Goal: Task Accomplishment & Management: Manage account settings

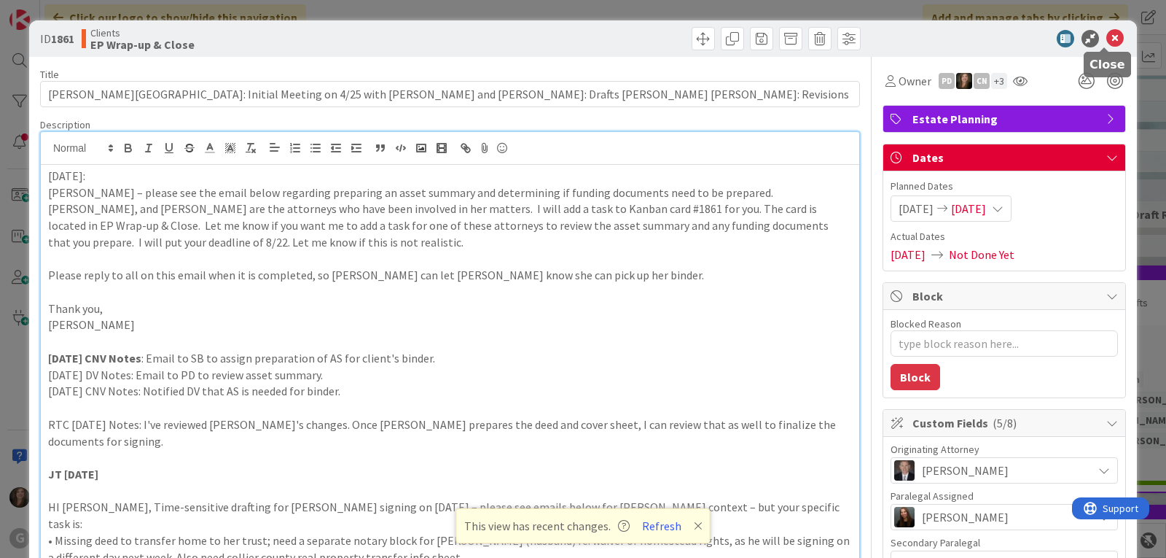
click at [1110, 36] on icon at bounding box center [1115, 38] width 17 height 17
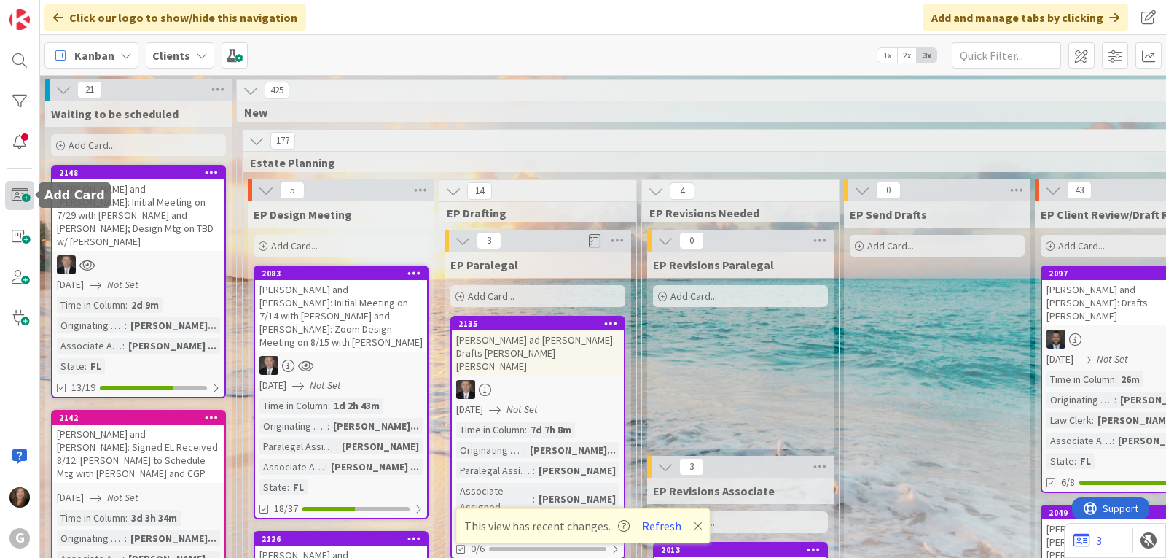
click at [18, 199] on span at bounding box center [19, 195] width 29 height 29
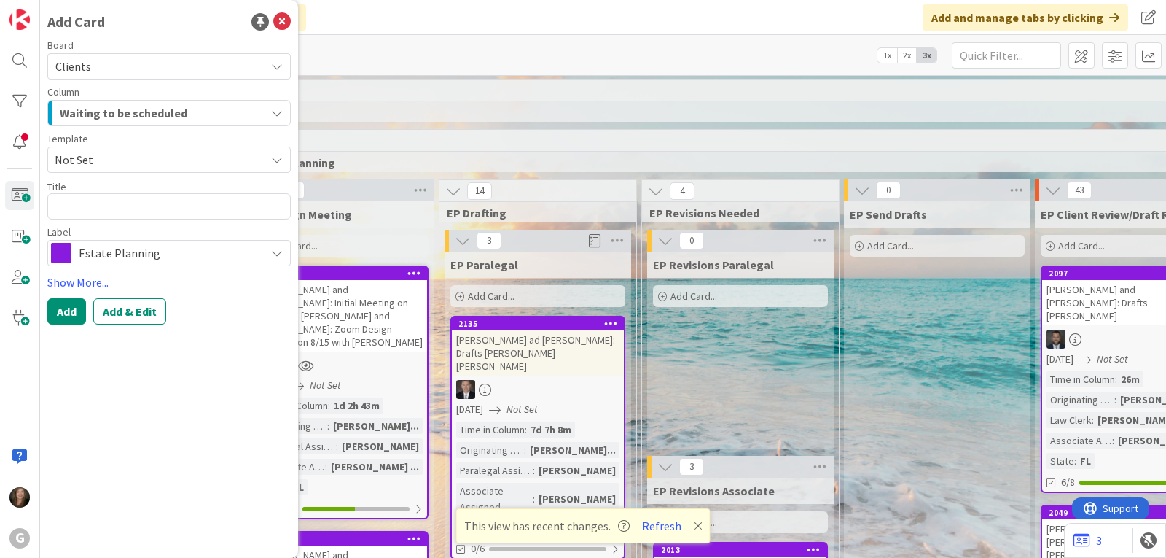
type textarea "x"
type textarea "C"
type textarea "x"
type textarea "Ca"
type textarea "x"
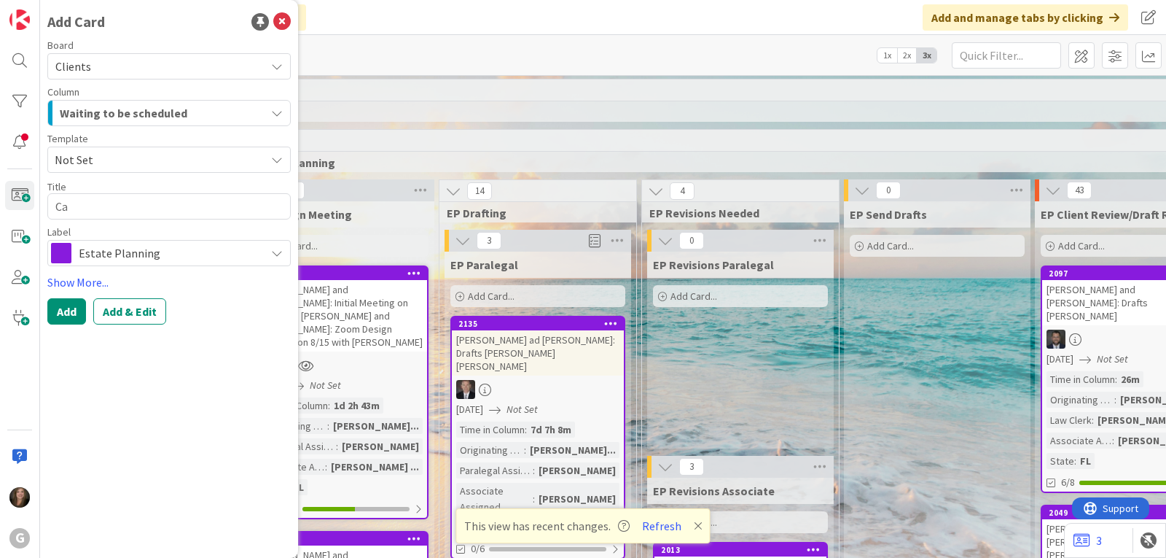
type textarea "Cam"
type textarea "x"
type textarea "Camp"
type textarea "x"
type textarea "Campb"
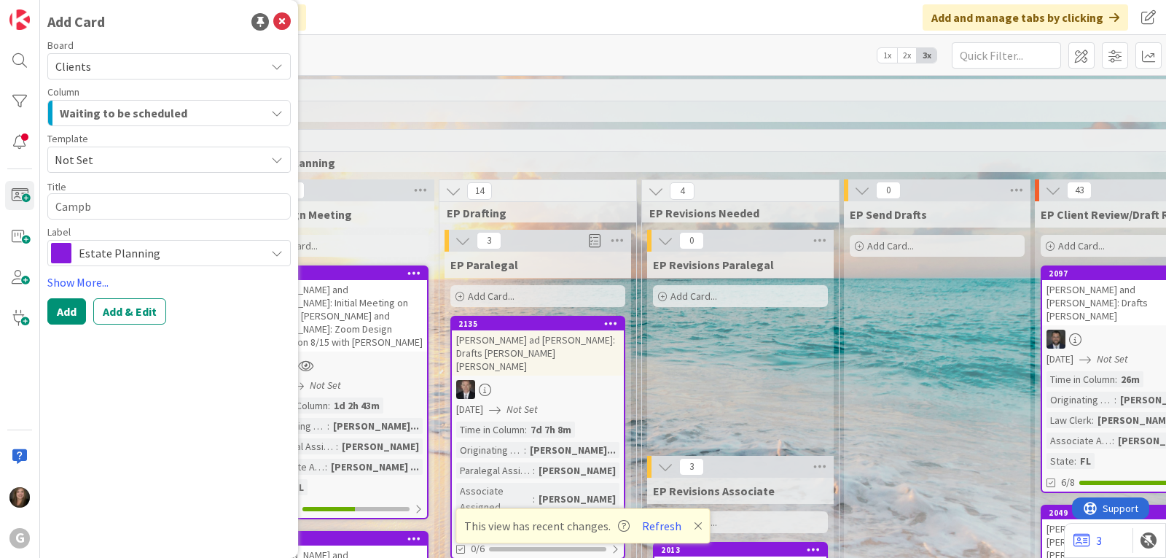
type textarea "x"
type textarea "Campbe"
type textarea "x"
type textarea "Campbel"
type textarea "x"
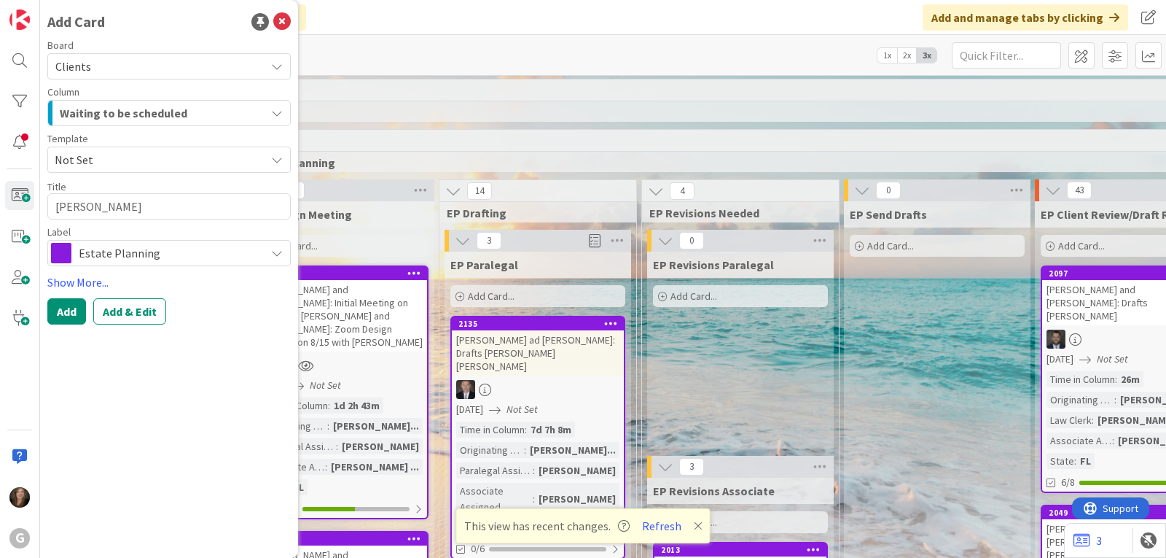
type textarea "Campbell"
type textarea "x"
type textarea "Campbell,"
type textarea "x"
type textarea "Campbell,"
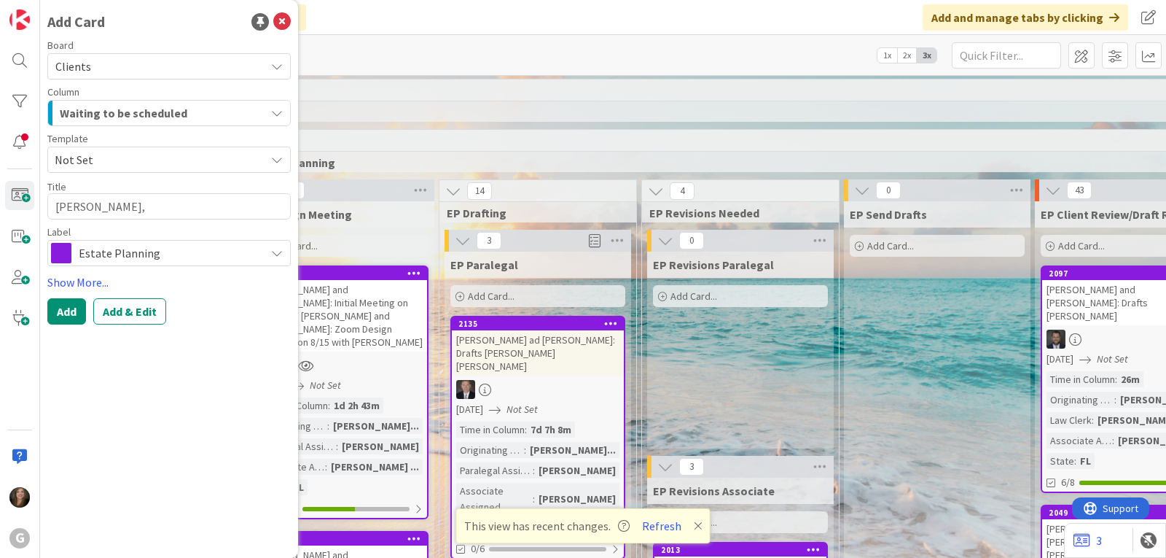
type textarea "x"
type textarea "Campbell, R"
type textarea "x"
type textarea "Campbell, Ri"
type textarea "x"
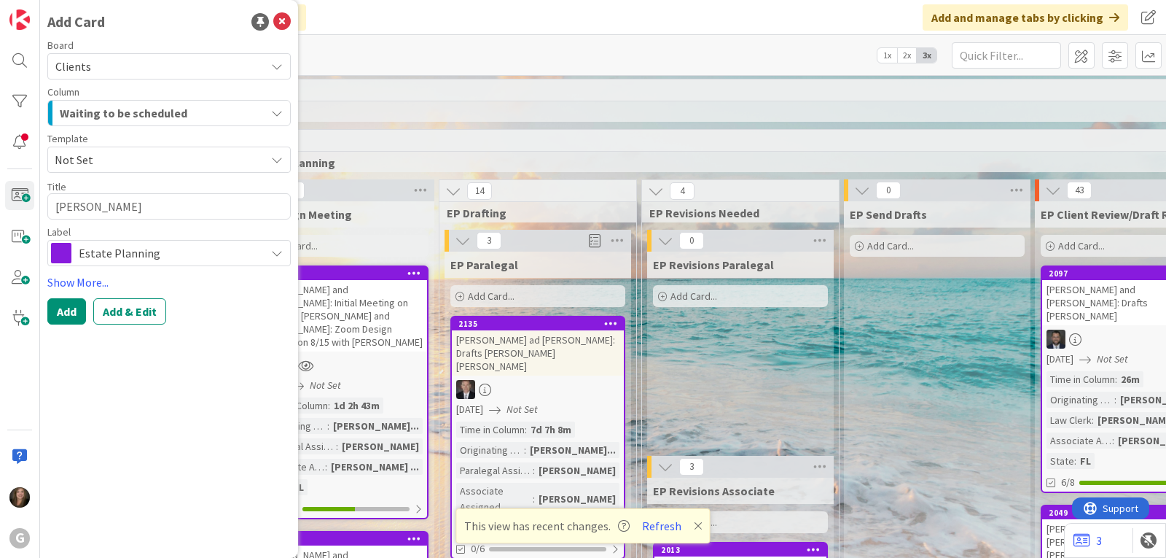
type textarea "Campbell, Ric"
type textarea "x"
type textarea "Campbell, Rich"
type textarea "x"
type textarea "Campbell, Richa"
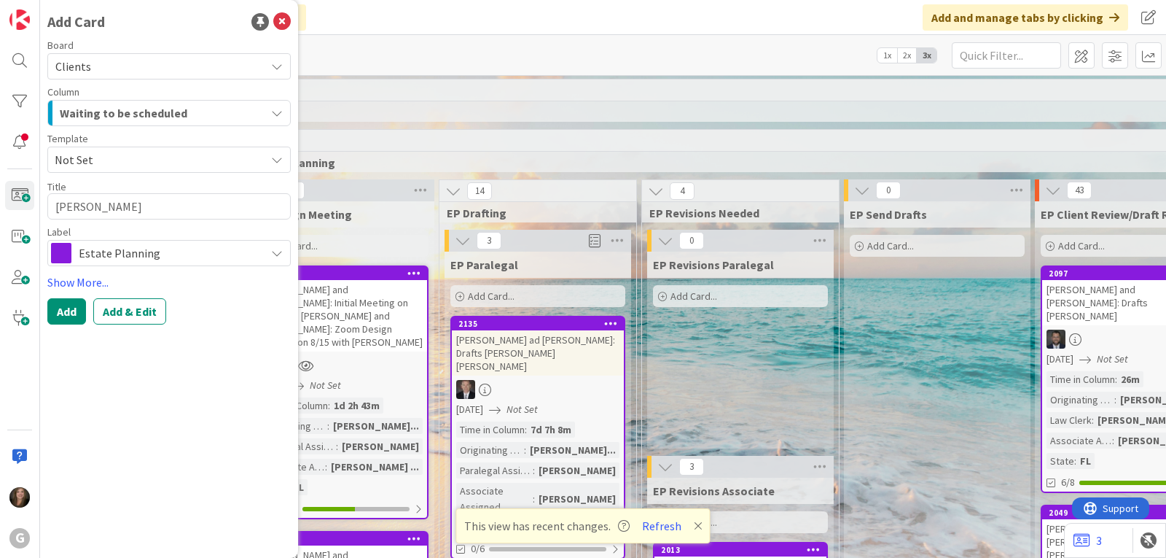
type textarea "x"
type textarea "Campbell, Richar"
type textarea "x"
type textarea "Campbell, Richard"
type textarea "x"
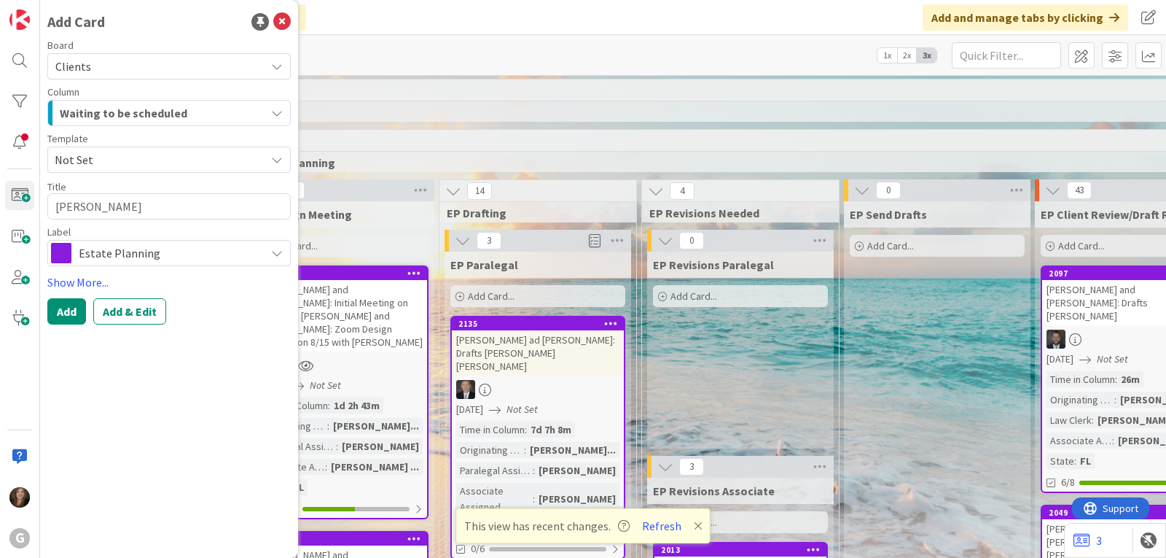
type textarea "Campbell, Richard a"
type textarea "x"
type textarea "Campbell, Richard an"
type textarea "x"
type textarea "Campbell, Richard and"
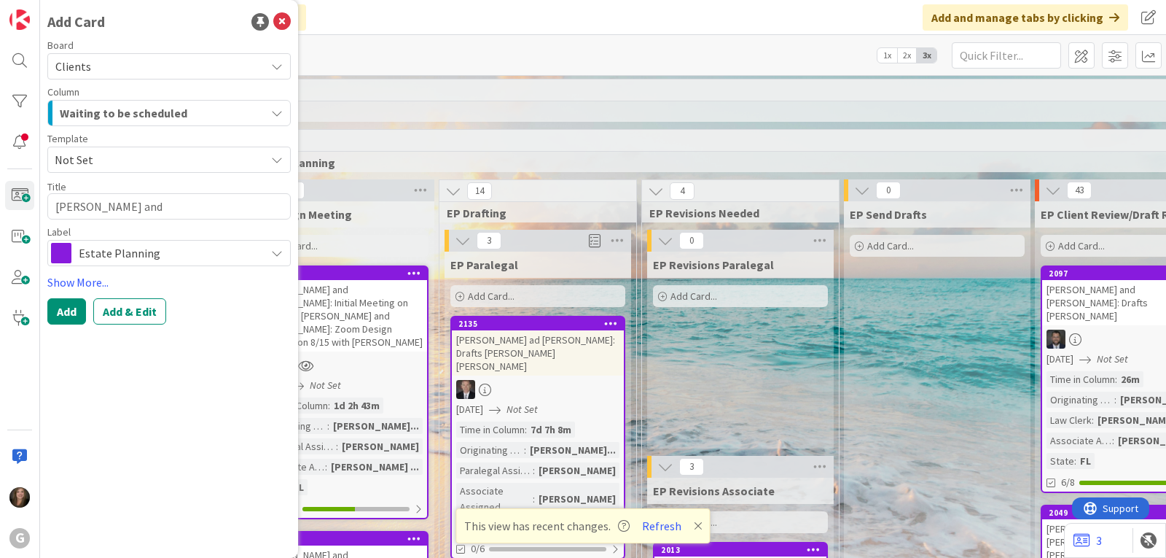
type textarea "x"
type textarea "Campbell, Richard and"
type textarea "x"
type textarea "Campbell, Richard and P"
type textarea "x"
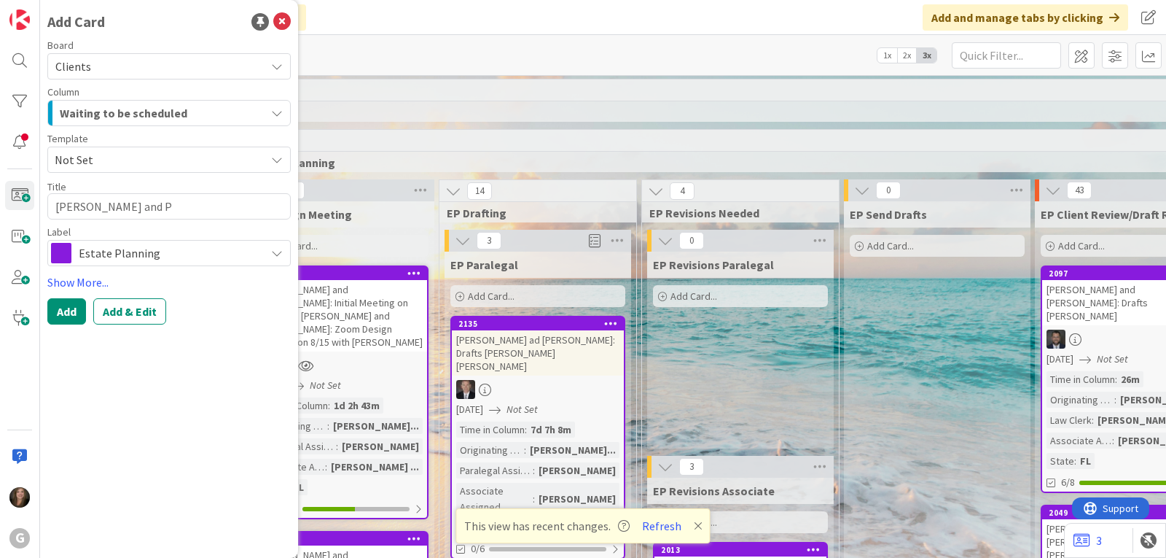
type textarea "Campbell, Richard and Pa"
type textarea "x"
type textarea "Campbell, Richard and Pat"
type textarea "x"
type textarea "Campbell, Richard and Patr"
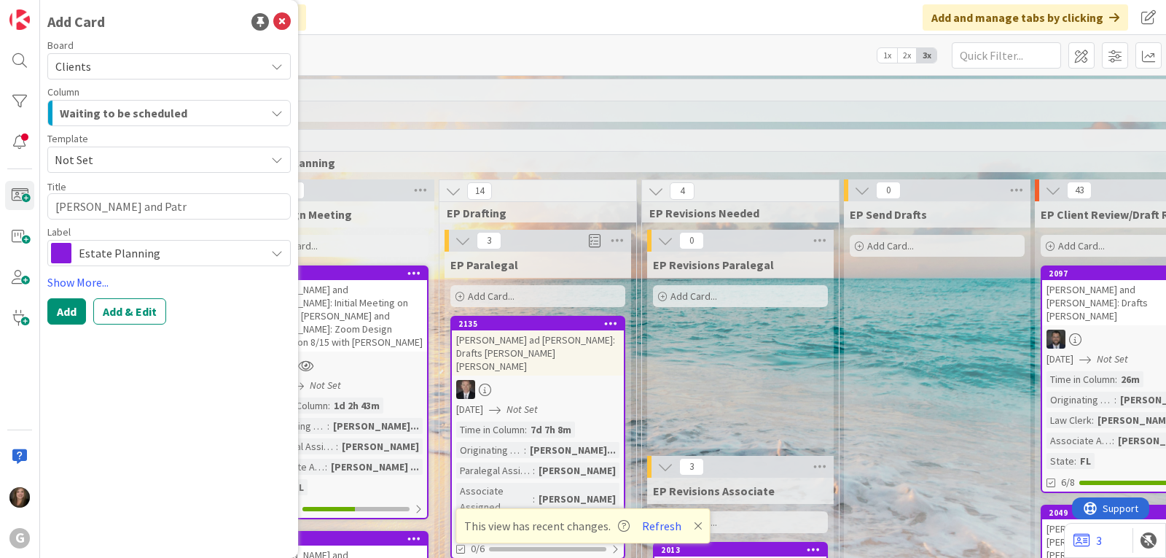
type textarea "x"
type textarea "Campbell, Richard and Patri"
type textarea "x"
type textarea "Campbell, Richard and Patrici"
type textarea "x"
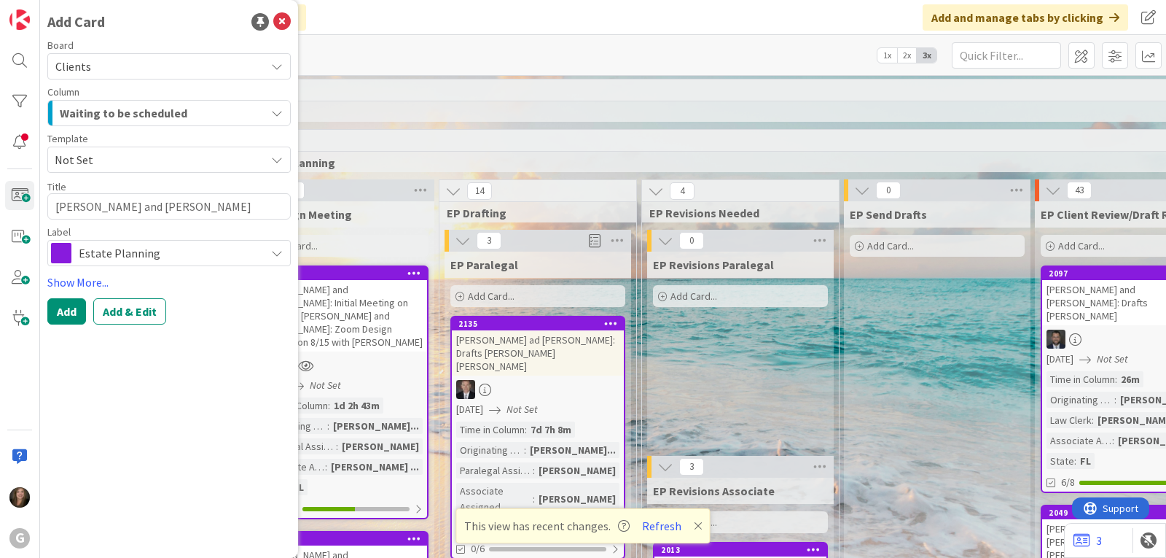
type textarea "Campbell, Richard and Patricia"
type textarea "x"
type textarea "Campbell, Richard and Patricia:"
type textarea "x"
type textarea "Campbell, Richard and Patricia:"
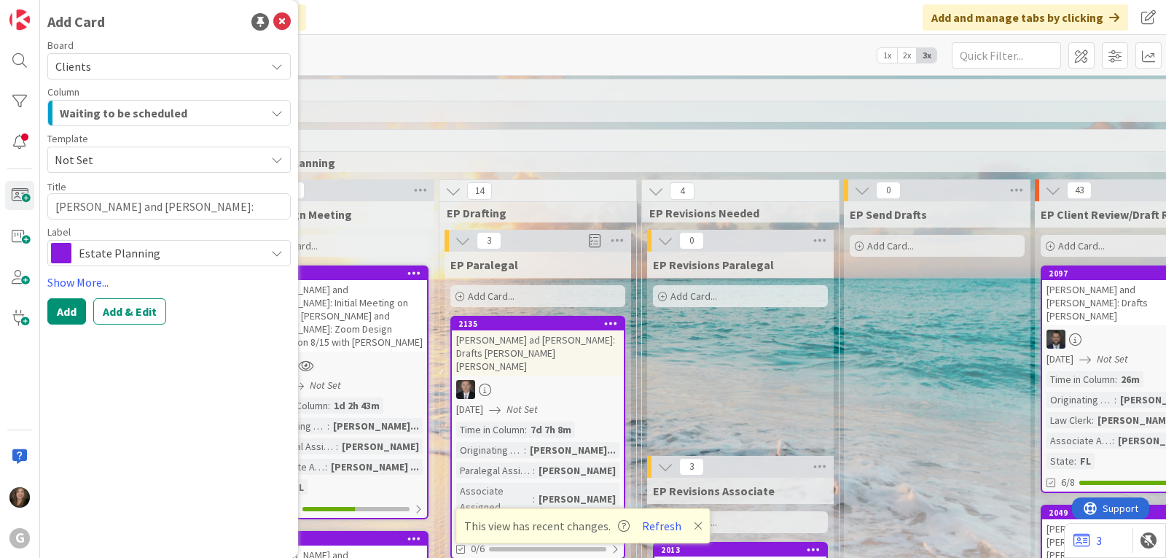
type textarea "x"
type textarea "Campbell, Richard and Patricia: D"
type textarea "x"
type textarea "Campbell, Richard and Patricia: Dr"
type textarea "x"
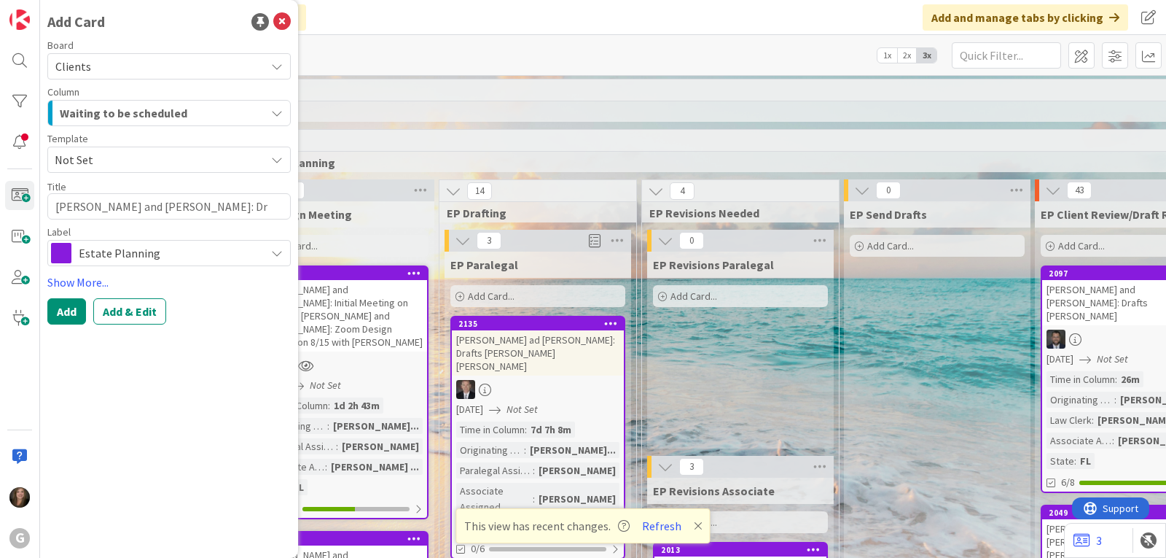
type textarea "Campbell, Richard and Patricia: Dra"
type textarea "x"
type textarea "Campbell, Richard and Patricia: Draf"
type textarea "x"
type textarea "Campbell, Richard and Patricia: Draft"
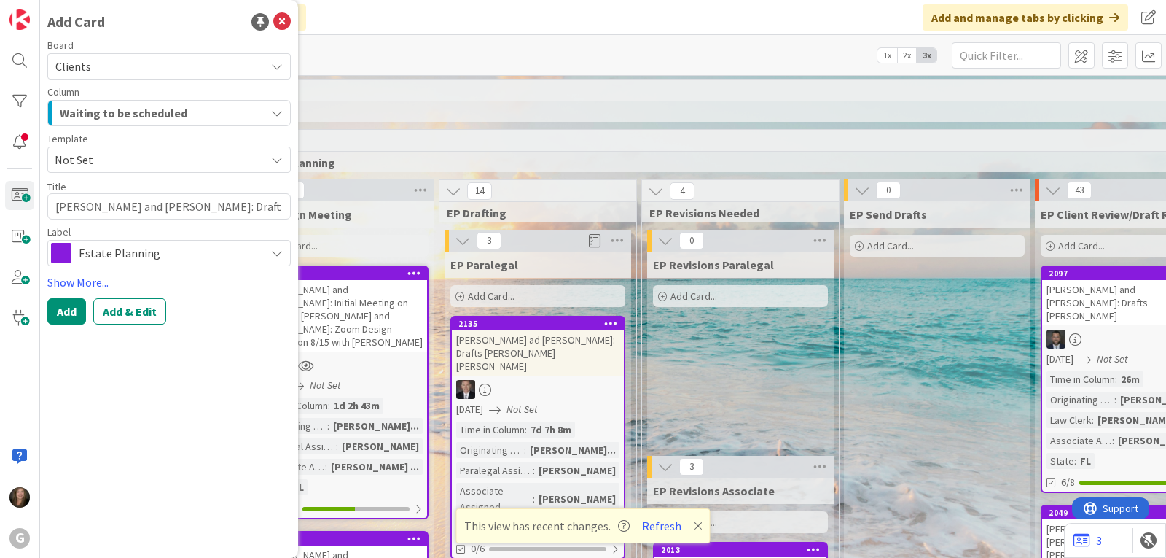
type textarea "x"
type textarea "Campbell, Richard and Patricia: Drafts"
type textarea "x"
type textarea "Campbell, Richard and Patricia: Drafts"
type textarea "x"
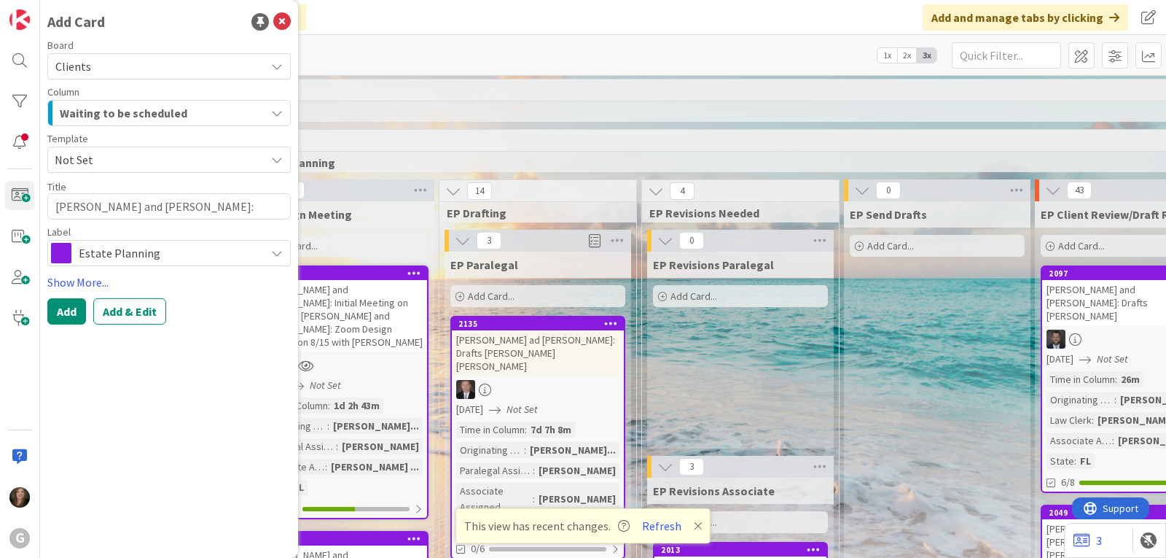
type textarea "Campbell, Richard and Patricia: Drafts P"
type textarea "x"
type textarea "Campbell, Richard and Patricia: Drafts Pa"
type textarea "x"
type textarea "Campbell, Richard and Patricia: Drafts Pau"
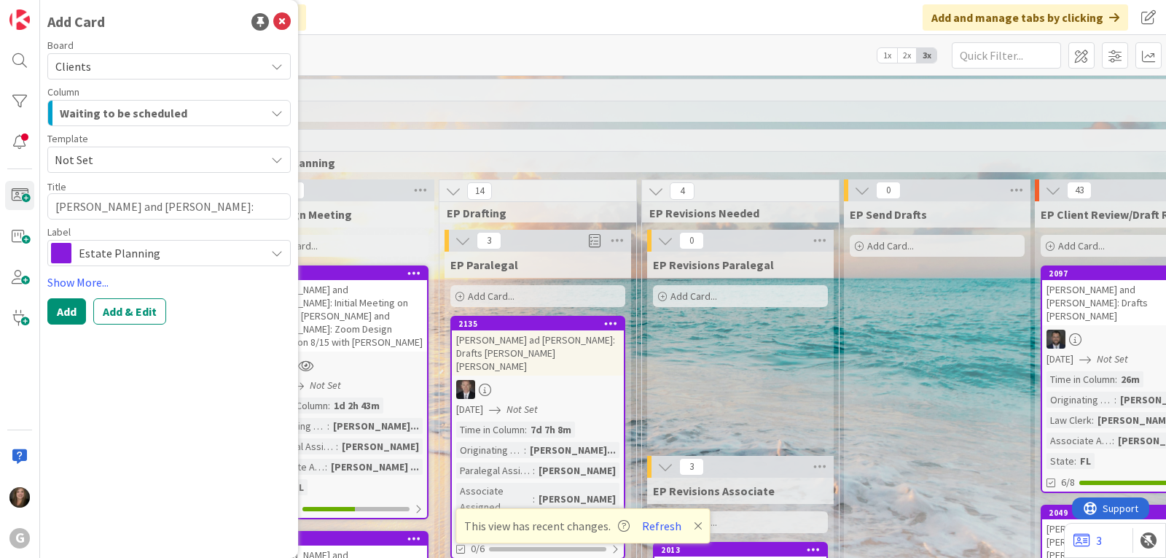
type textarea "x"
type textarea "Campbell, Richard and Patricia: Drafts Paul"
type textarea "x"
type textarea "Campbell, Richard and Patricia: Drafts Paul"
type textarea "x"
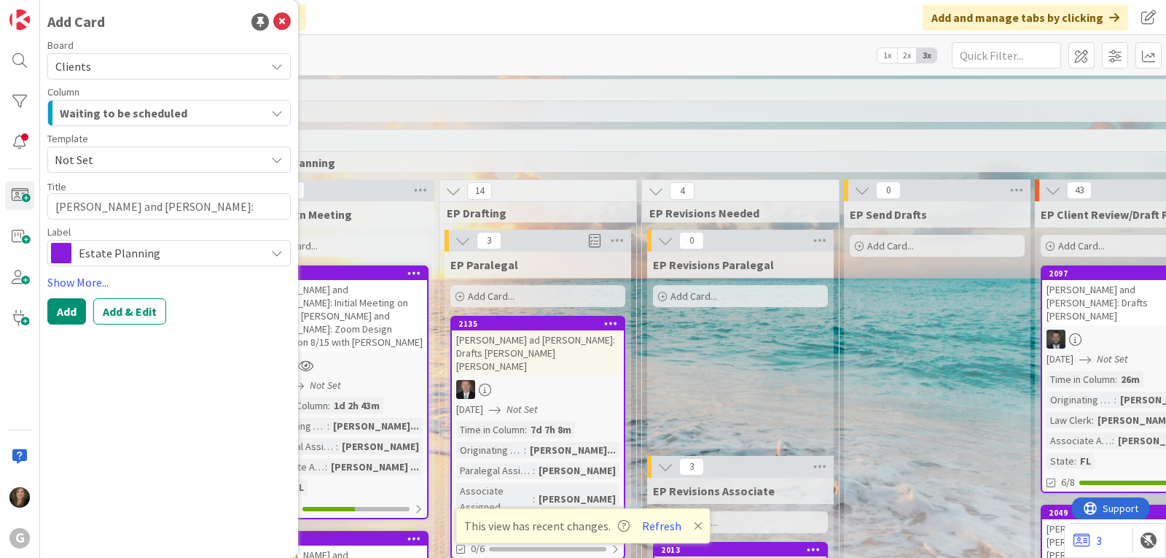
type textarea "Campbell, Richard and Patricia: Drafts Paul"
type textarea "x"
type textarea "Campbell, Richard and Patricia: Drafts Paul,"
type textarea "x"
type textarea "Campbell, Richard and Patricia: Drafts Paul,"
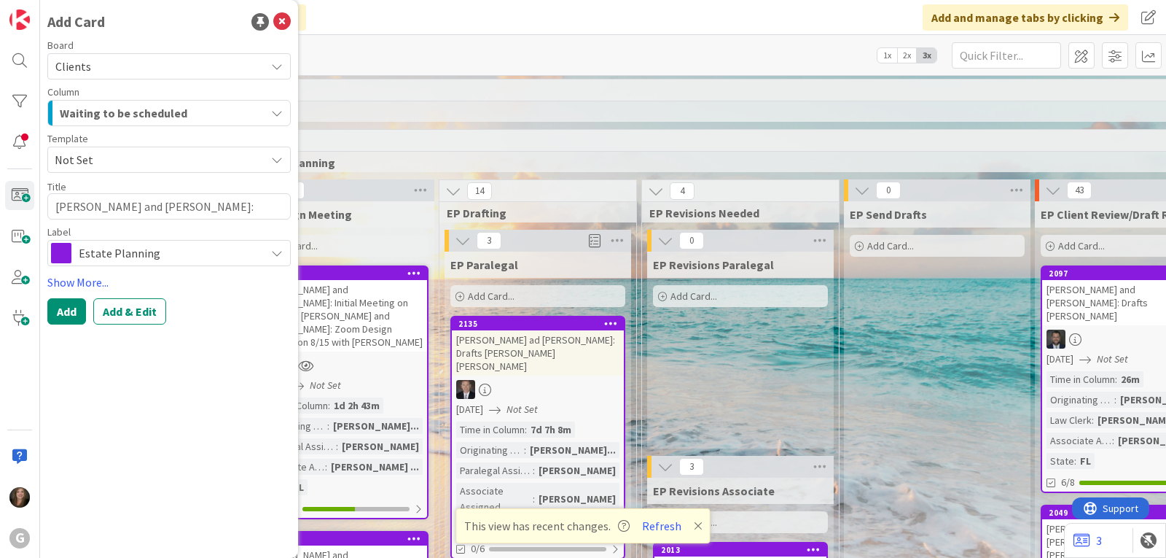
type textarea "x"
type textarea "Campbell, Richard and Patricia: Drafts Paul,"
type textarea "x"
type textarea "Campbell, Richard and Patricia: Drafts Paul"
type textarea "x"
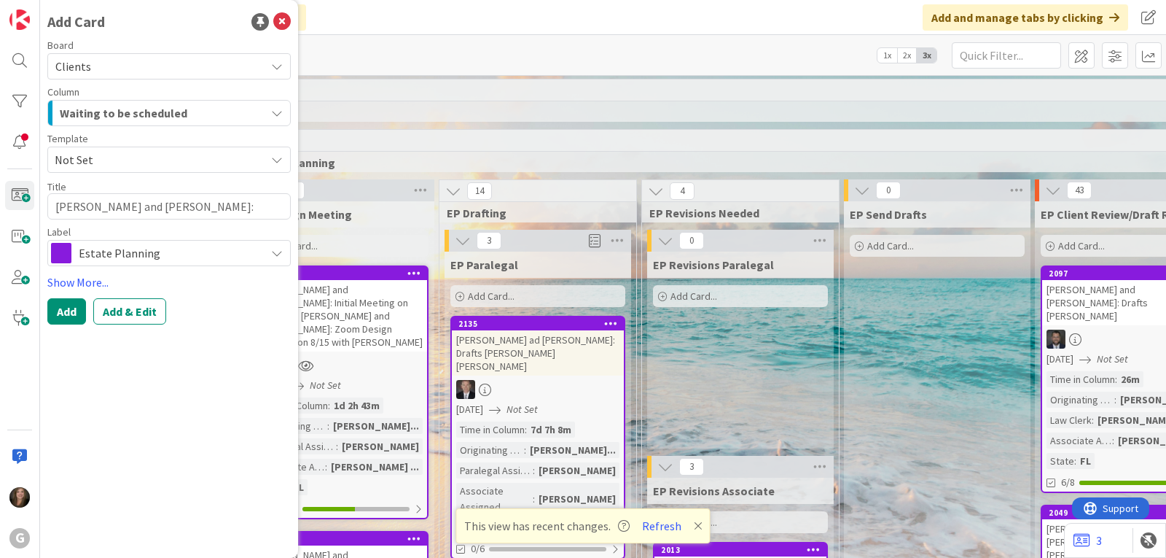
type textarea "Campbell, Richard and Patricia: Drafts Paul"
type textarea "x"
type textarea "Campbell, Richard and Patricia: Drafts Paul C"
type textarea "x"
type textarea "Campbell, Richard and Patricia: Drafts Paul Chr"
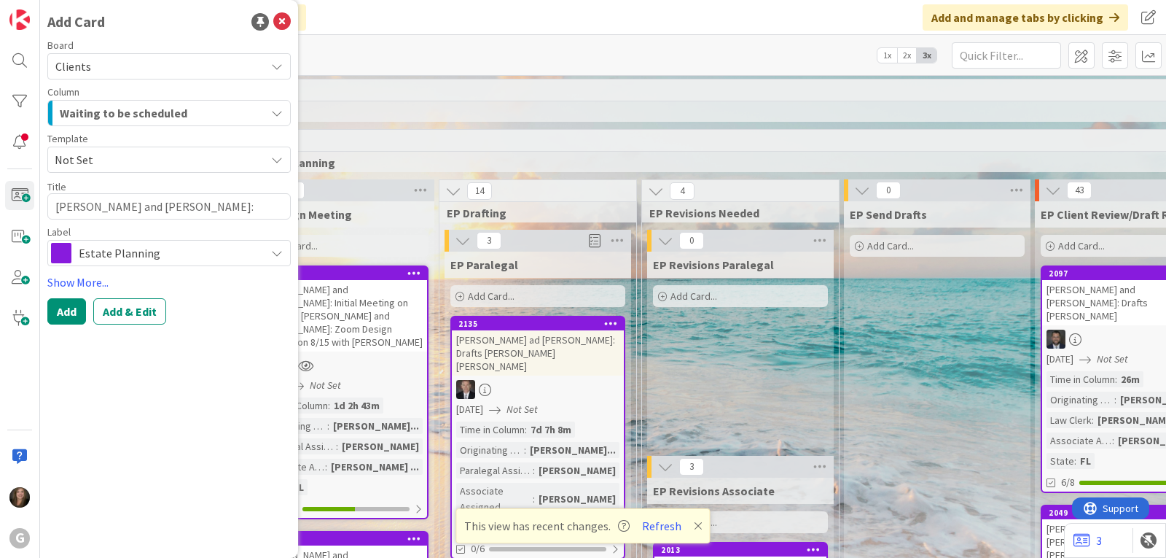
type textarea "x"
type textarea "Campbell, Richard and Patricia: Drafts Paul Chris"
type textarea "x"
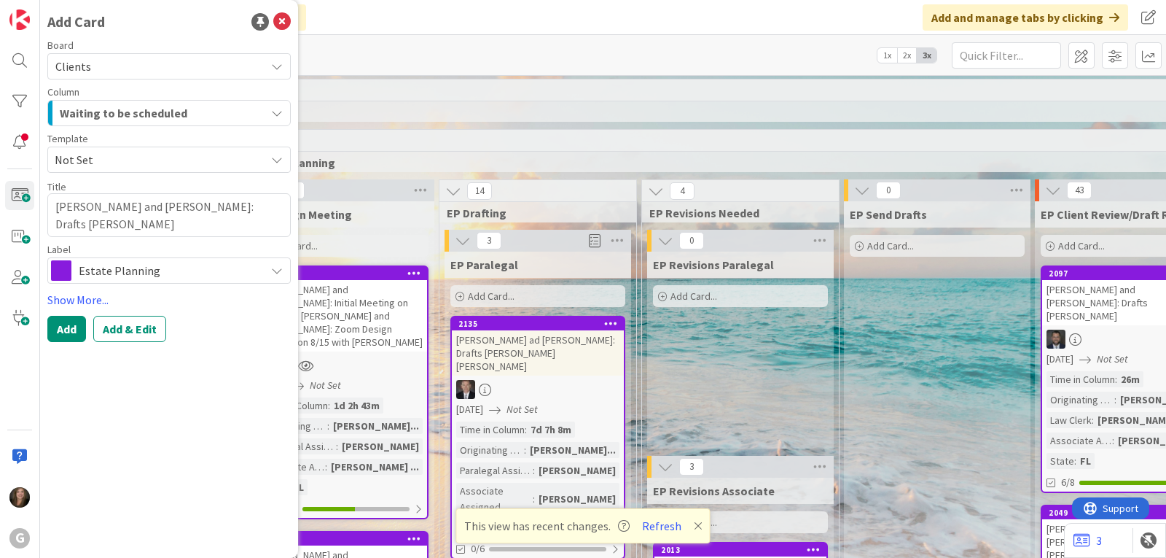
type textarea "Campbell, Richard and Patricia: Drafts Paul Chris"
type textarea "x"
type textarea "Campbell, Richard and Patricia: Drafts Paul Chris J"
type textarea "x"
type textarea "Campbell, Richard and Patricia: Drafts Paul Chris Jo"
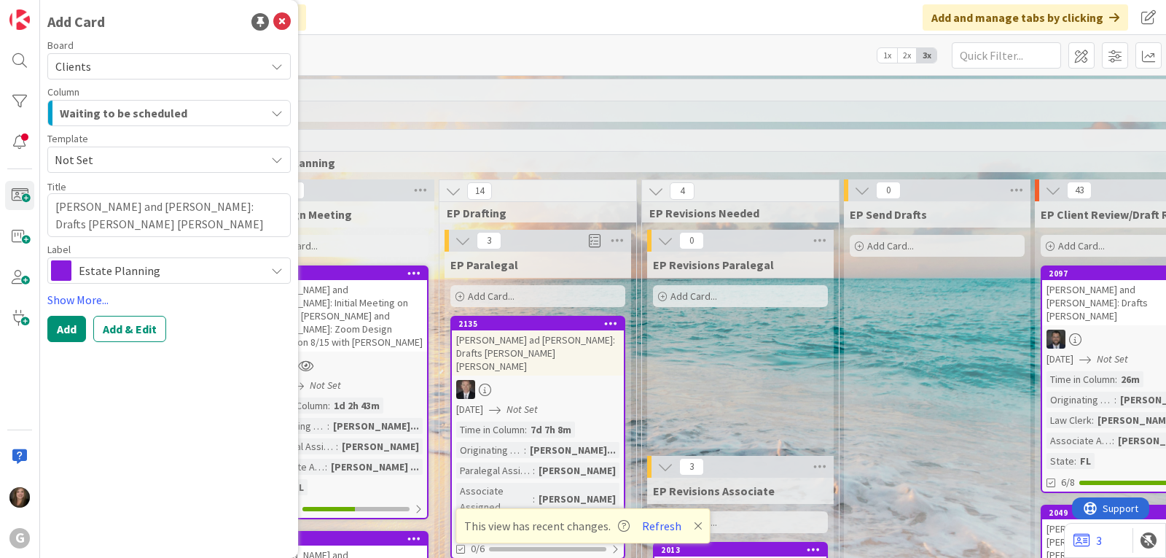
type textarea "x"
type textarea "Campbell, Richard and Patricia: Drafts Paul Chris Joe"
type textarea "x"
type textarea "[PERSON_NAME] and [PERSON_NAME]: Drafts [PERSON_NAME]"
click at [247, 117] on div "Waiting to be scheduled" at bounding box center [160, 112] width 209 height 23
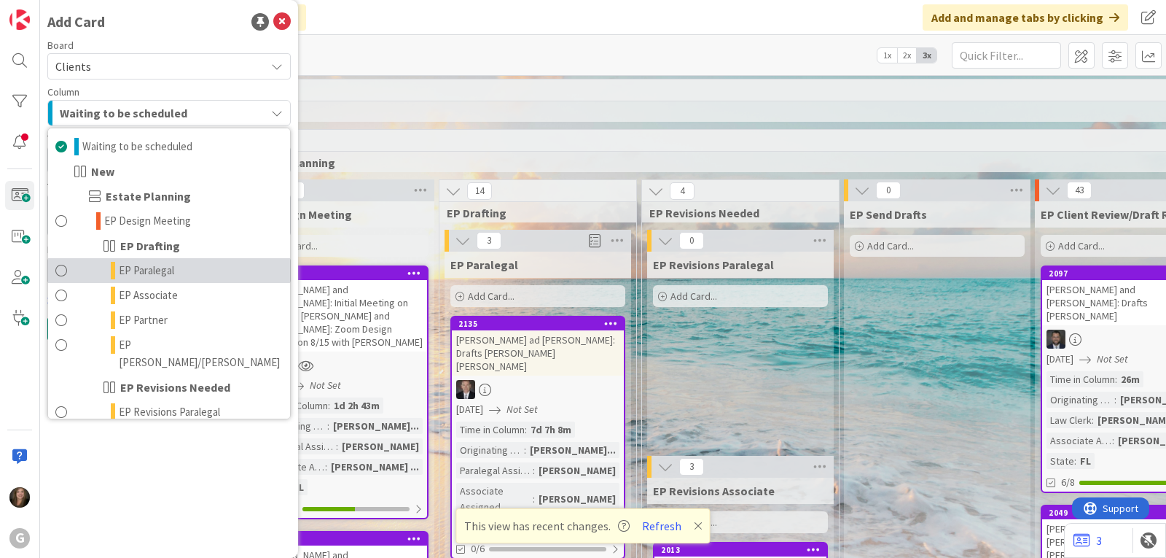
click at [186, 281] on link "EP Paralegal" at bounding box center [169, 270] width 242 height 25
type textarea "x"
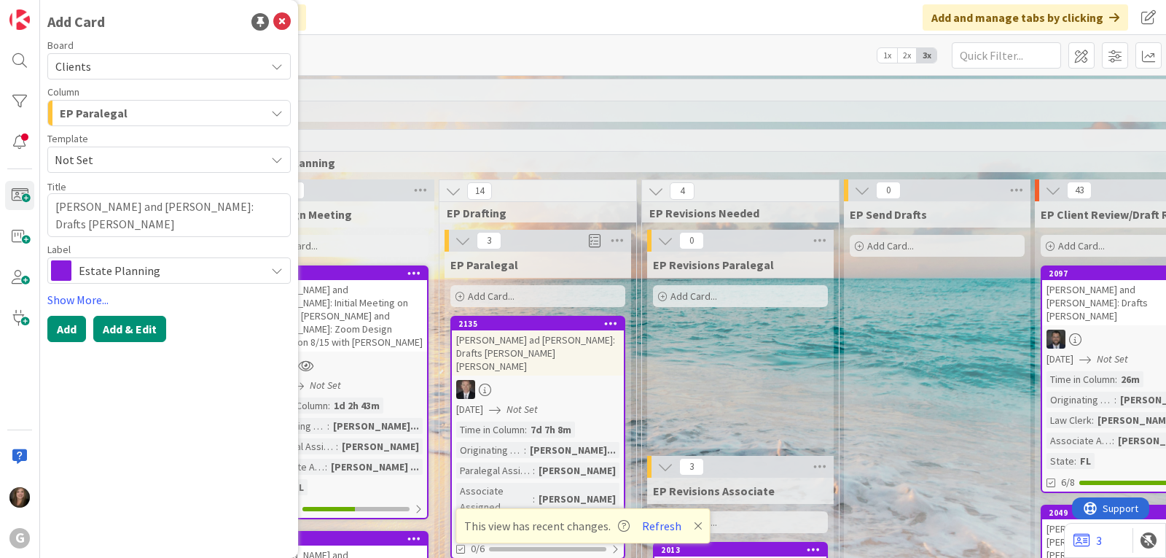
click at [128, 330] on button "Add & Edit" at bounding box center [129, 329] width 73 height 26
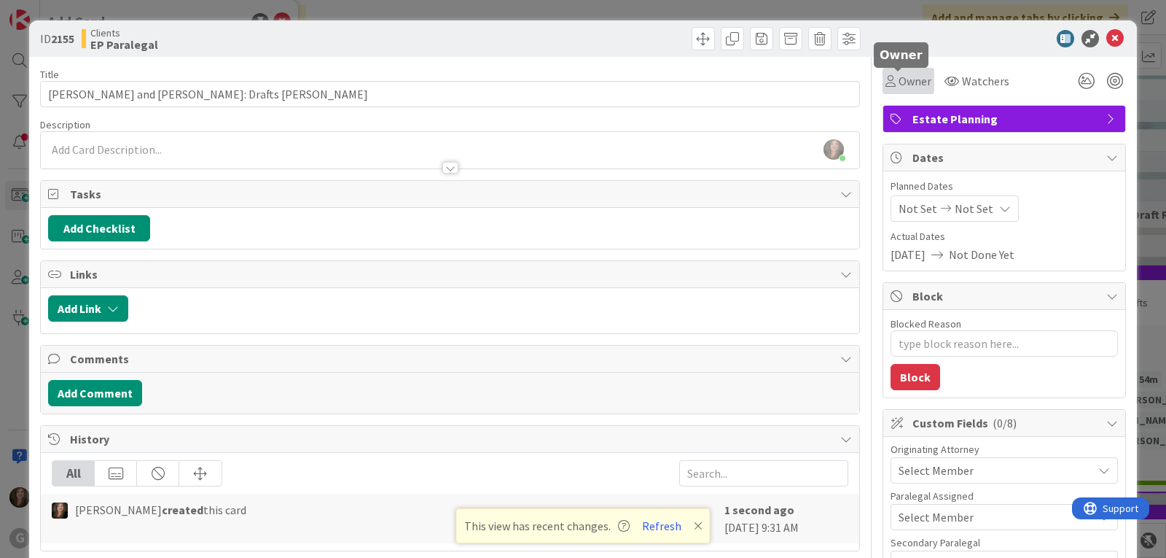
click at [886, 87] on div "Owner" at bounding box center [909, 80] width 46 height 17
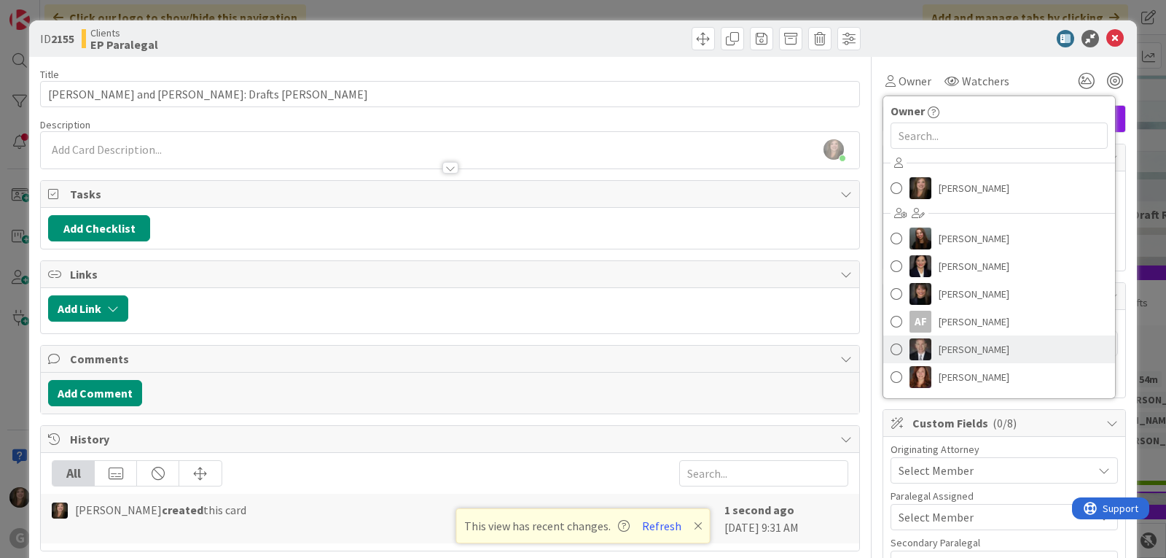
click at [939, 349] on span "[PERSON_NAME]" at bounding box center [974, 349] width 71 height 22
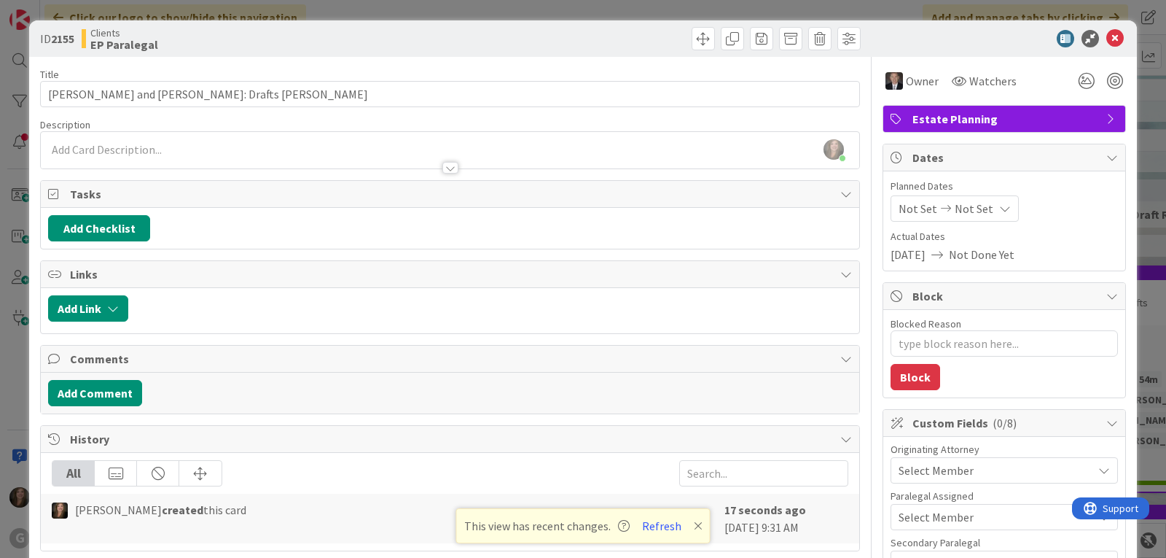
type textarea "x"
click at [913, 206] on span "Not Set" at bounding box center [918, 208] width 39 height 17
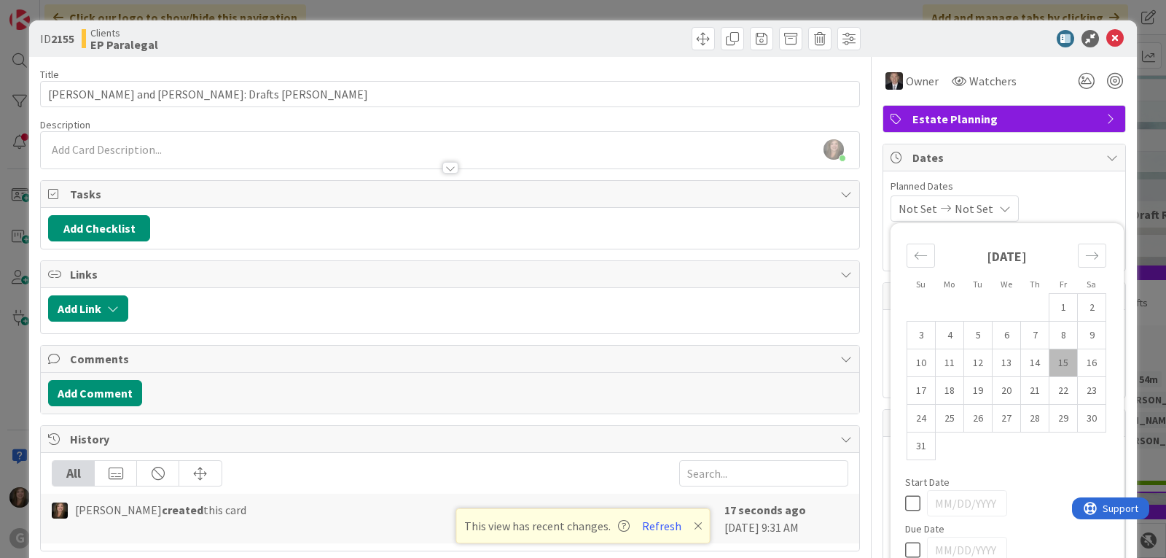
click at [1052, 356] on td "15" at bounding box center [1064, 363] width 28 height 28
type input "[DATE]"
click at [1059, 195] on div "Planned Dates 08/15/2025 Not Set Su Mo Tu We Th Fr Sa July 2025 1 2 3 4 5 6 7 8…" at bounding box center [1004, 200] width 227 height 43
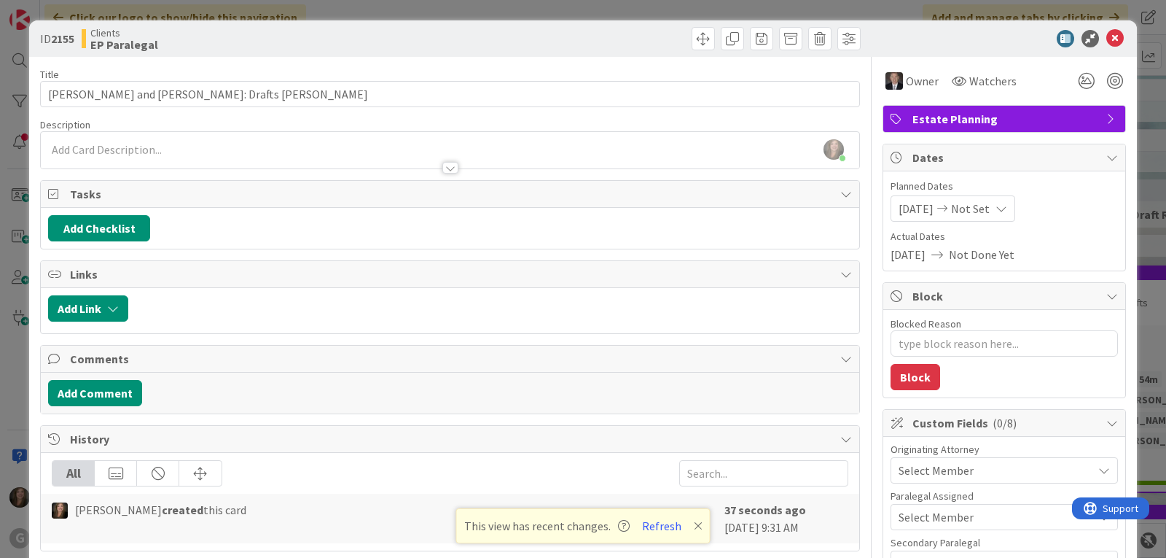
click at [913, 475] on span "Select Member" at bounding box center [936, 469] width 75 height 17
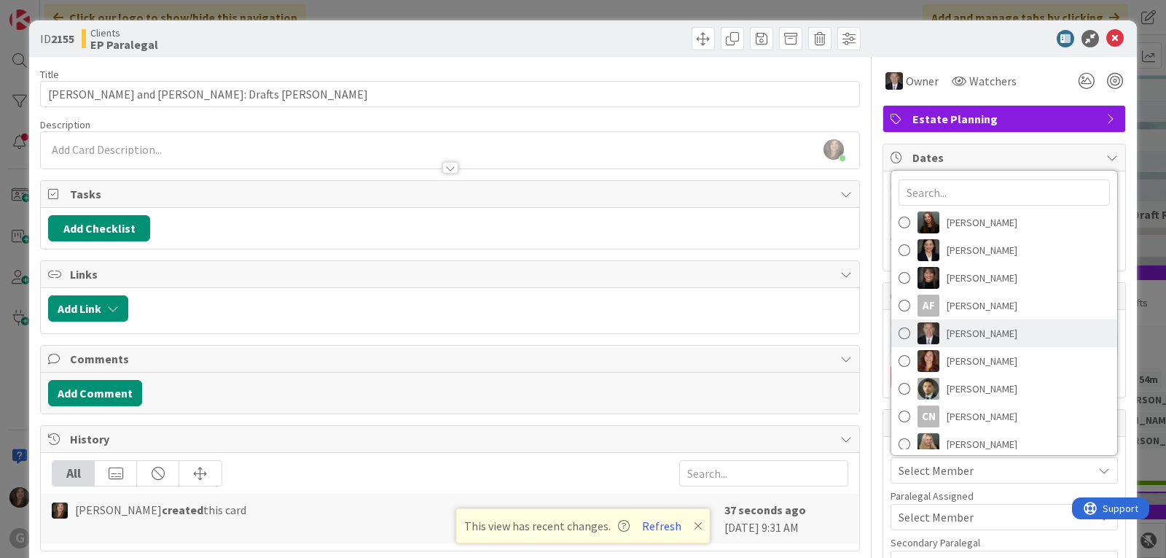
click at [904, 338] on link "[PERSON_NAME]" at bounding box center [1005, 333] width 226 height 28
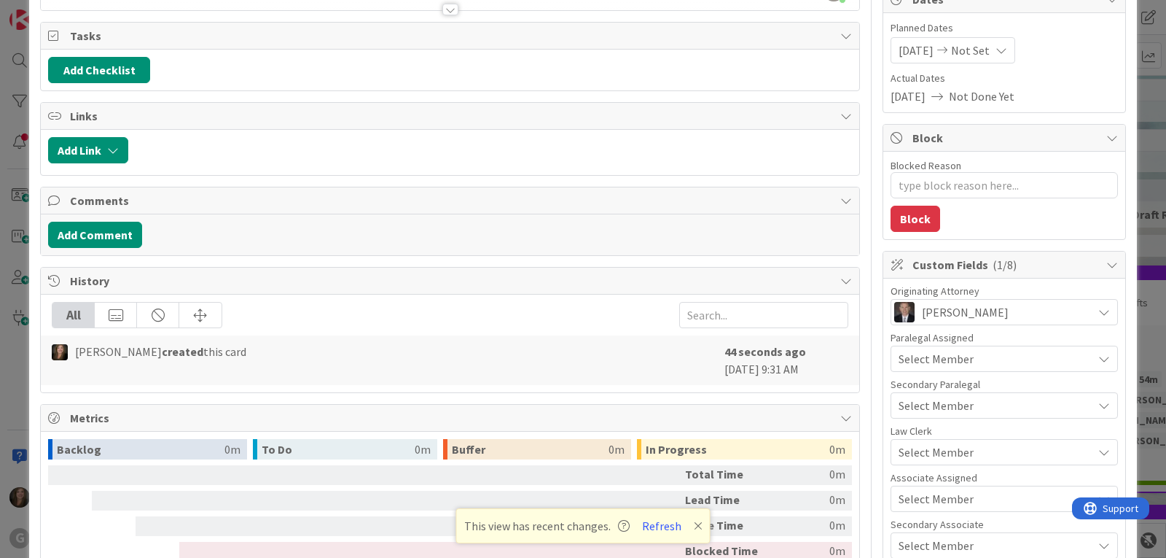
scroll to position [219, 0]
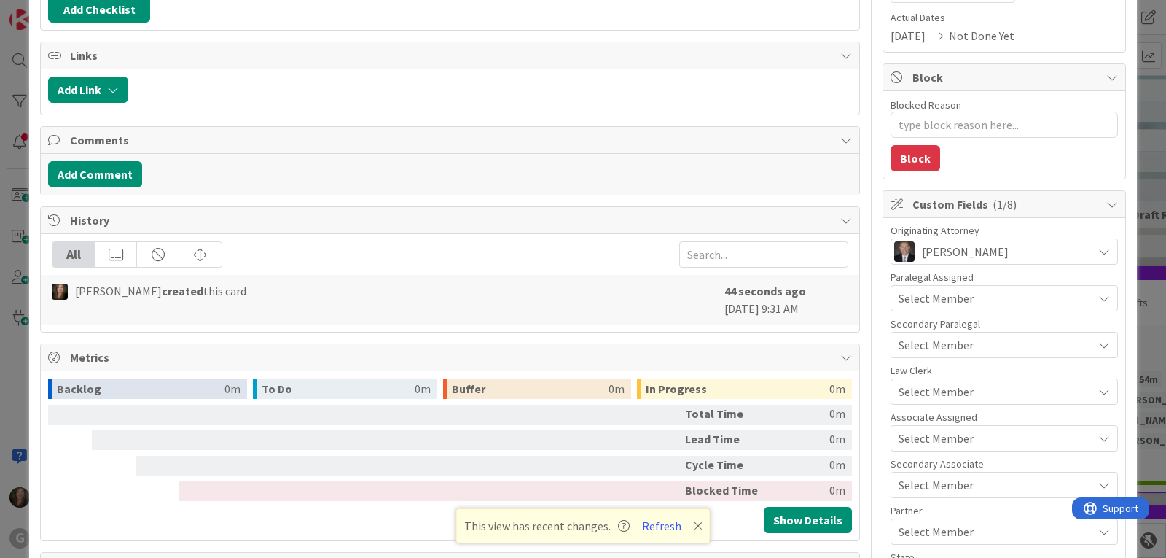
click at [906, 391] on span "Select Member" at bounding box center [936, 391] width 75 height 17
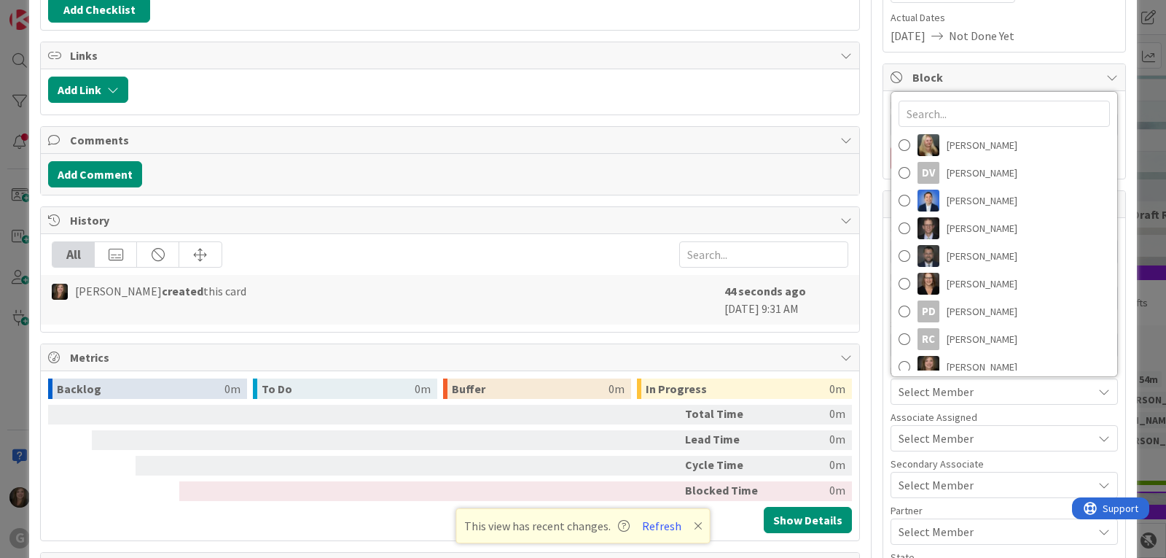
scroll to position [230, 0]
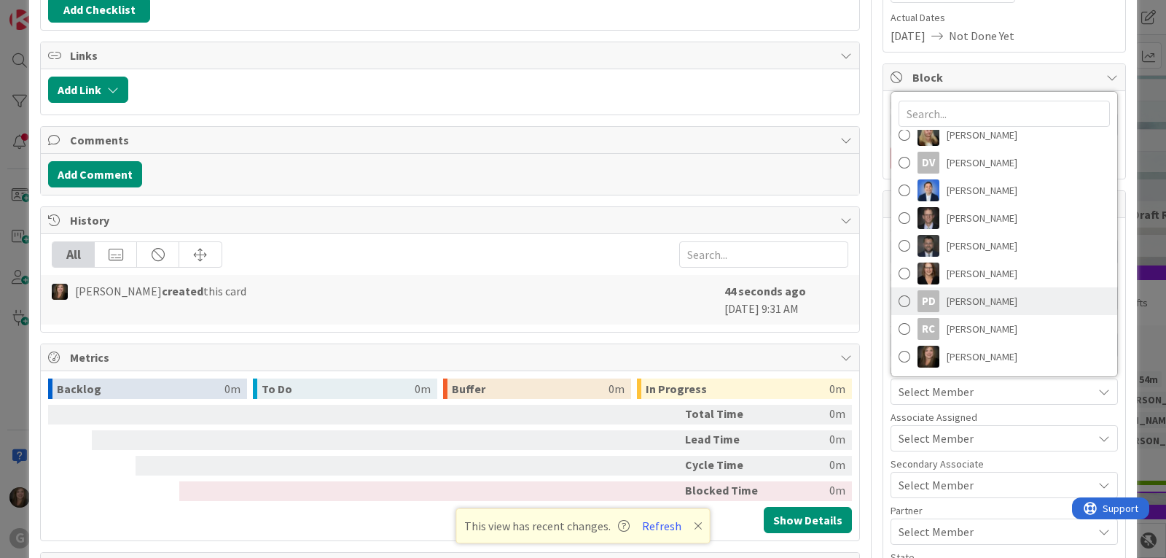
click at [919, 300] on div "PD" at bounding box center [929, 301] width 22 height 22
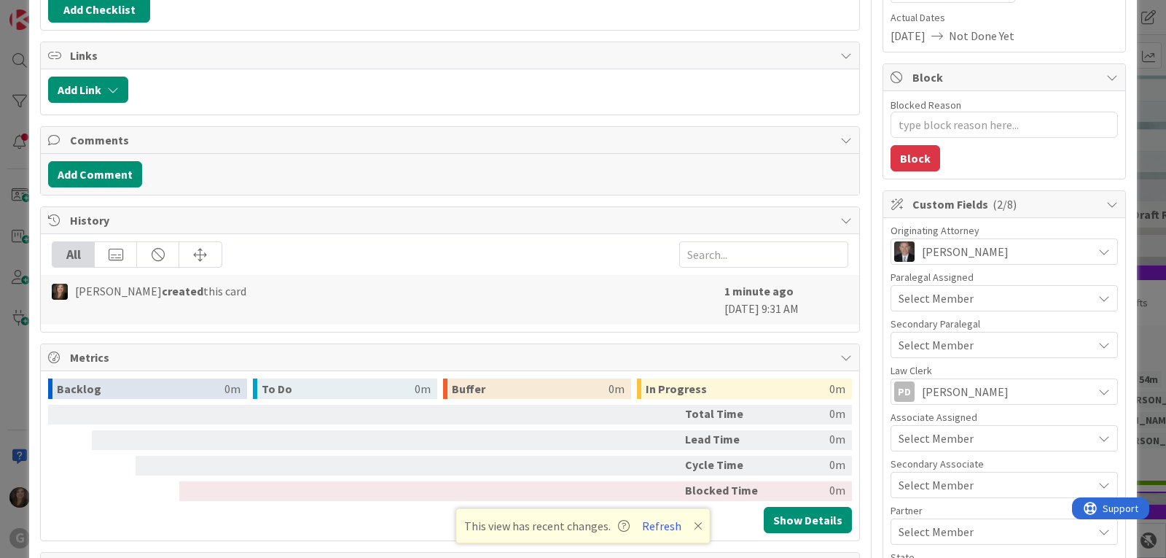
click at [921, 438] on span "Select Member" at bounding box center [936, 437] width 75 height 17
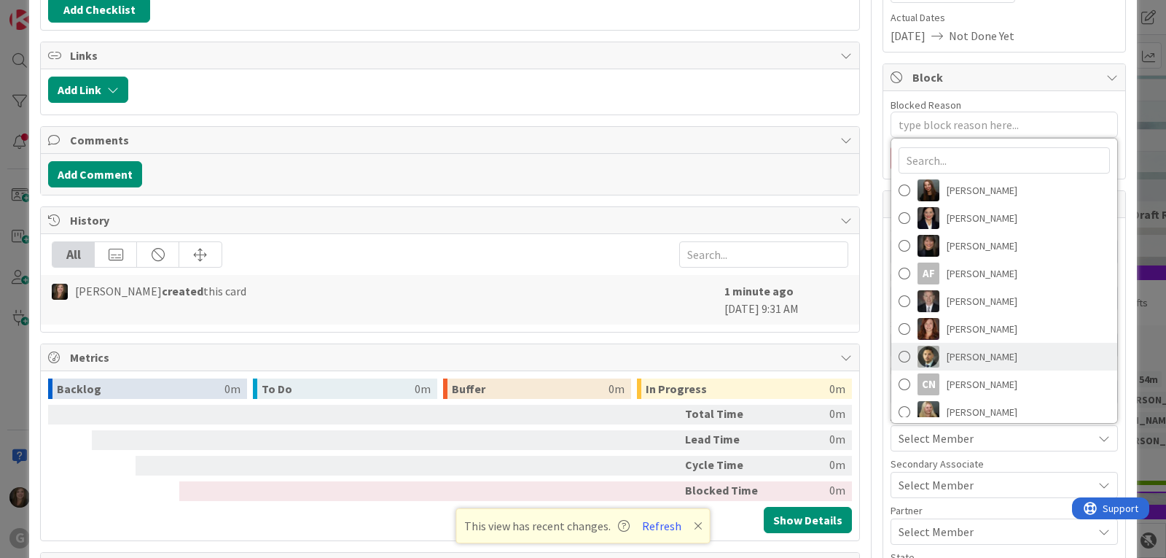
click at [919, 354] on img at bounding box center [929, 357] width 22 height 22
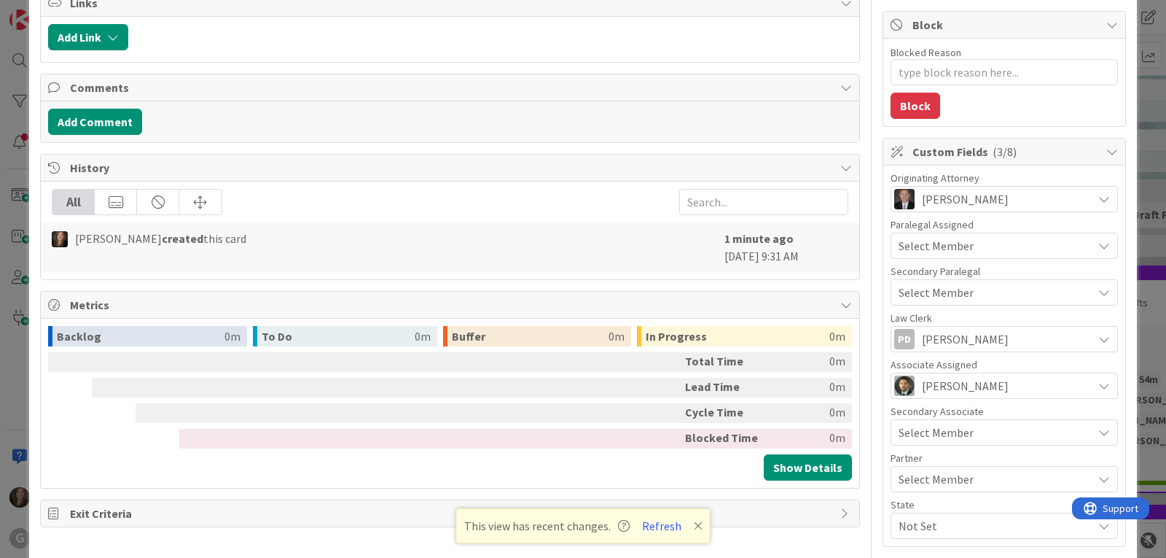
scroll to position [292, 0]
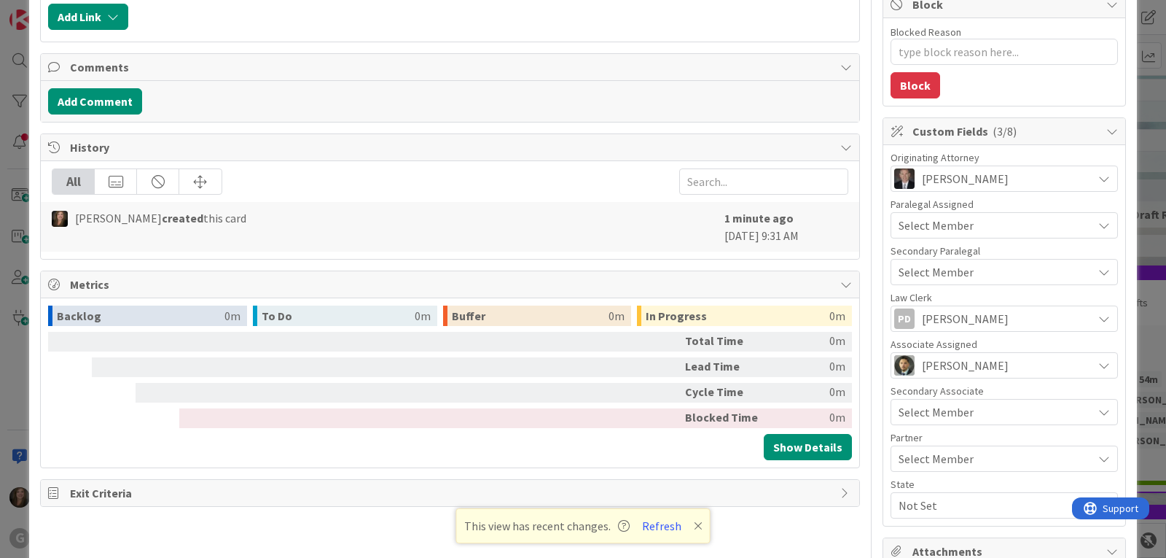
click at [920, 403] on span "Select Member" at bounding box center [936, 411] width 75 height 17
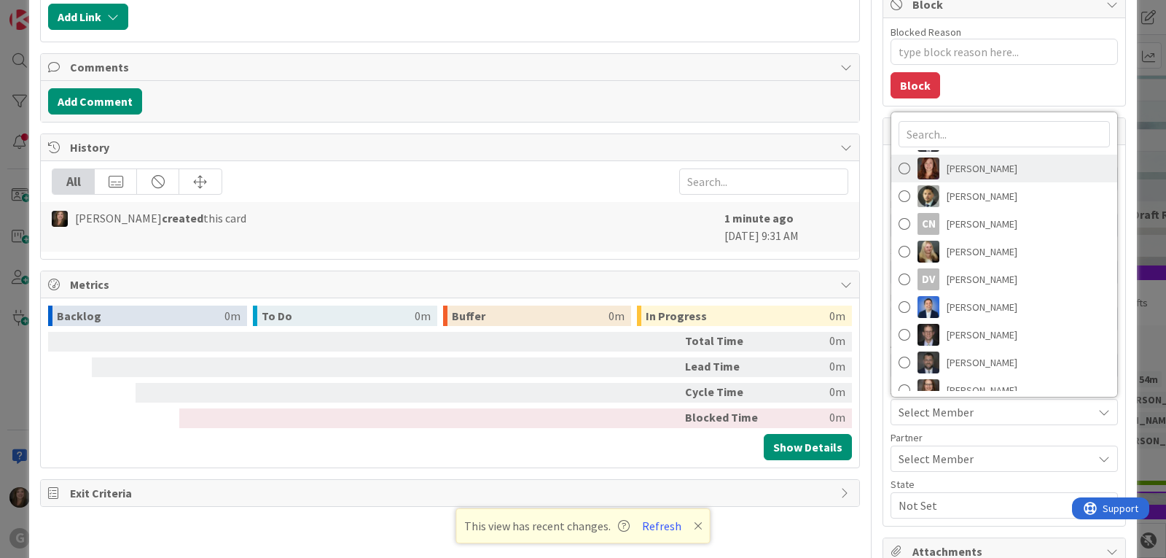
scroll to position [219, 0]
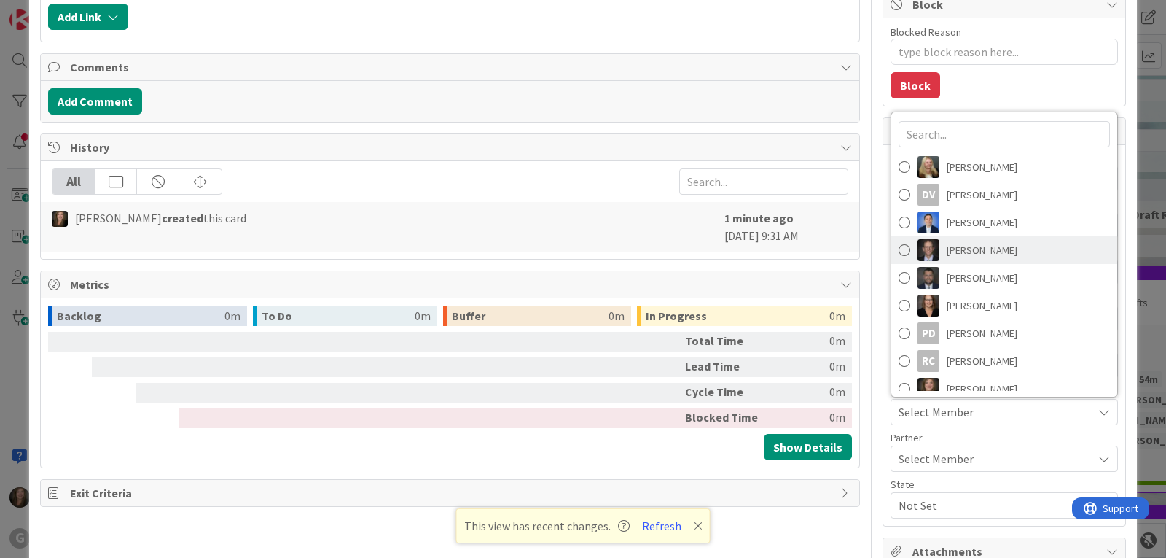
click at [924, 254] on img at bounding box center [929, 250] width 22 height 22
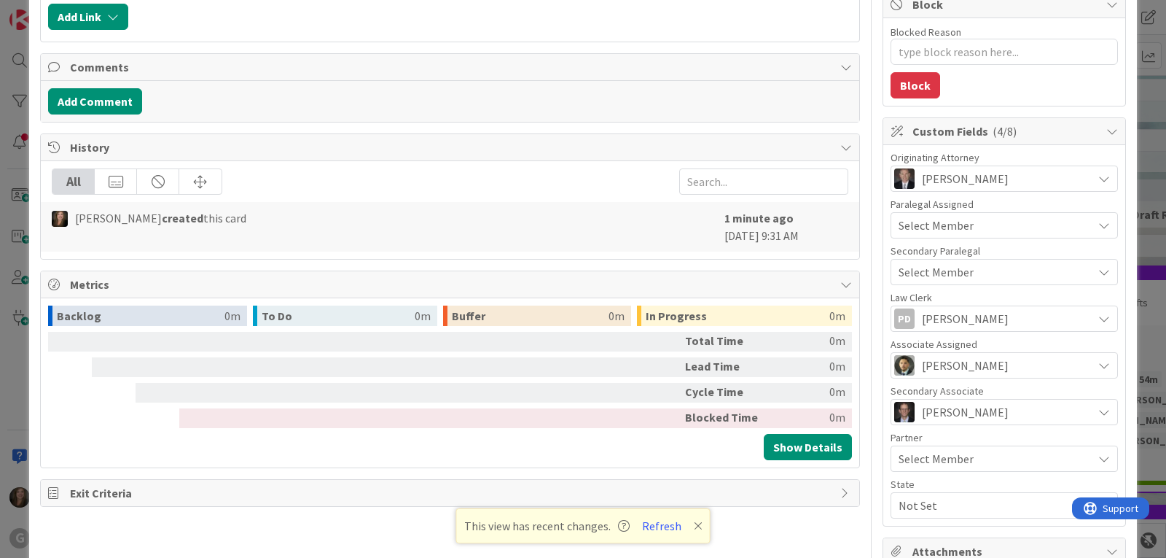
click at [921, 507] on span "Not Set" at bounding box center [996, 504] width 194 height 17
click at [915, 442] on link "FL" at bounding box center [1002, 445] width 232 height 26
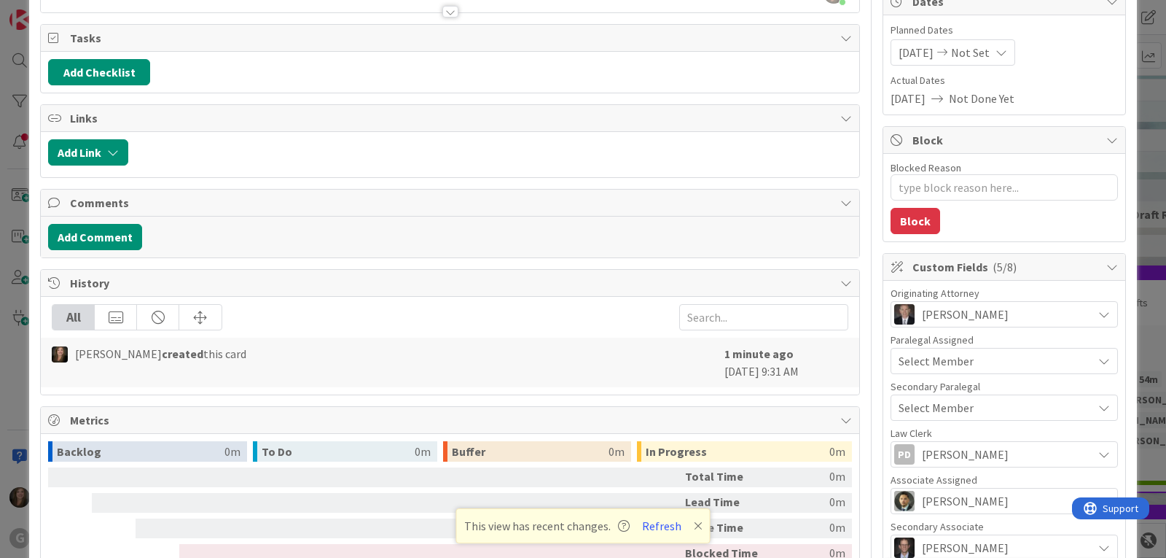
scroll to position [0, 0]
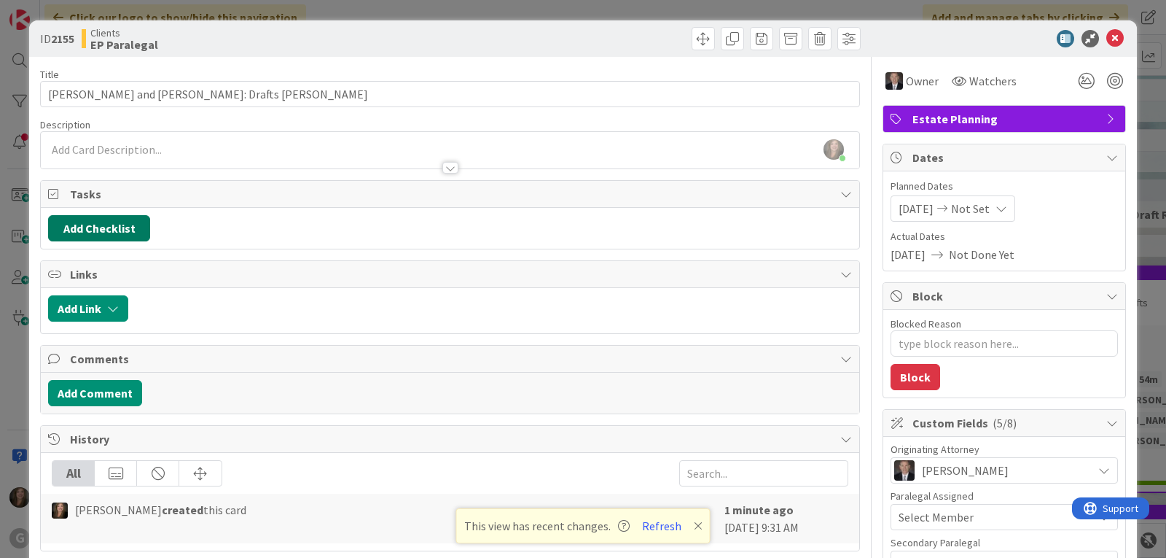
click at [99, 226] on button "Add Checklist" at bounding box center [99, 228] width 102 height 26
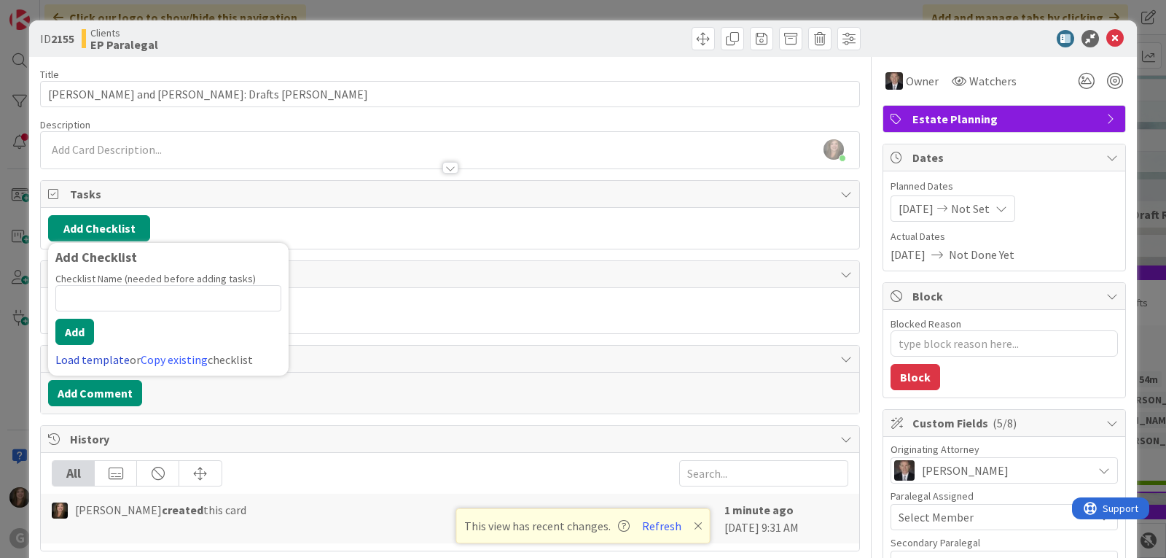
click at [73, 359] on link "Load template" at bounding box center [92, 359] width 74 height 15
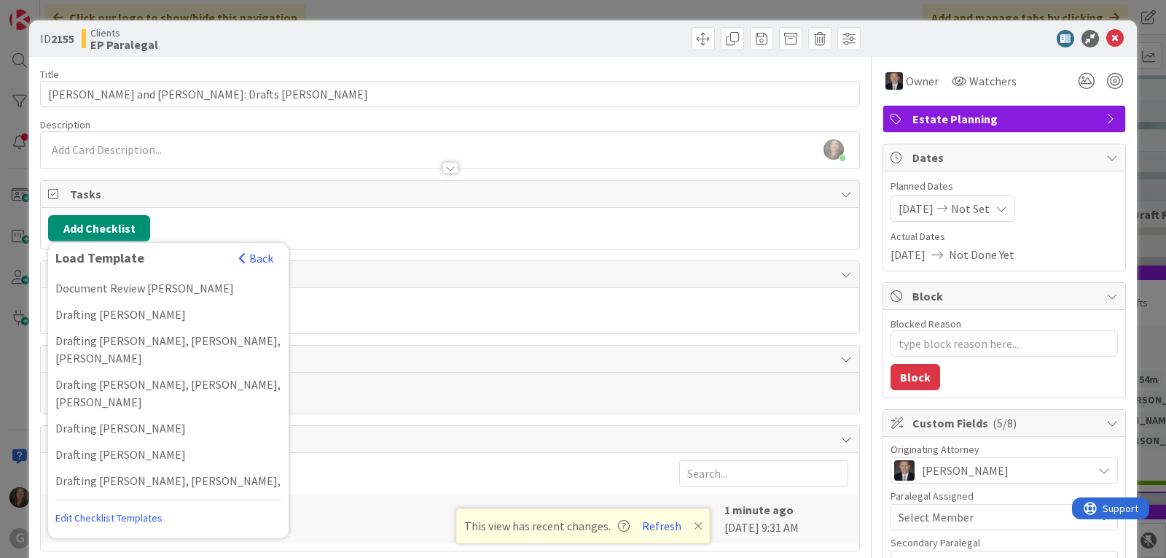
scroll to position [1583, 0]
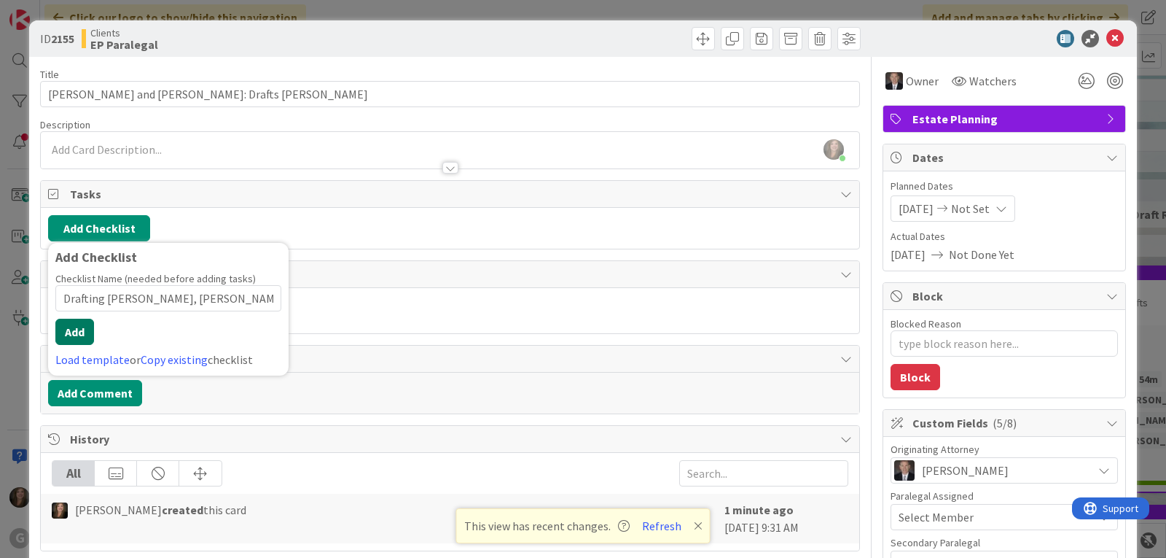
click at [79, 333] on button "Add" at bounding box center [74, 332] width 39 height 26
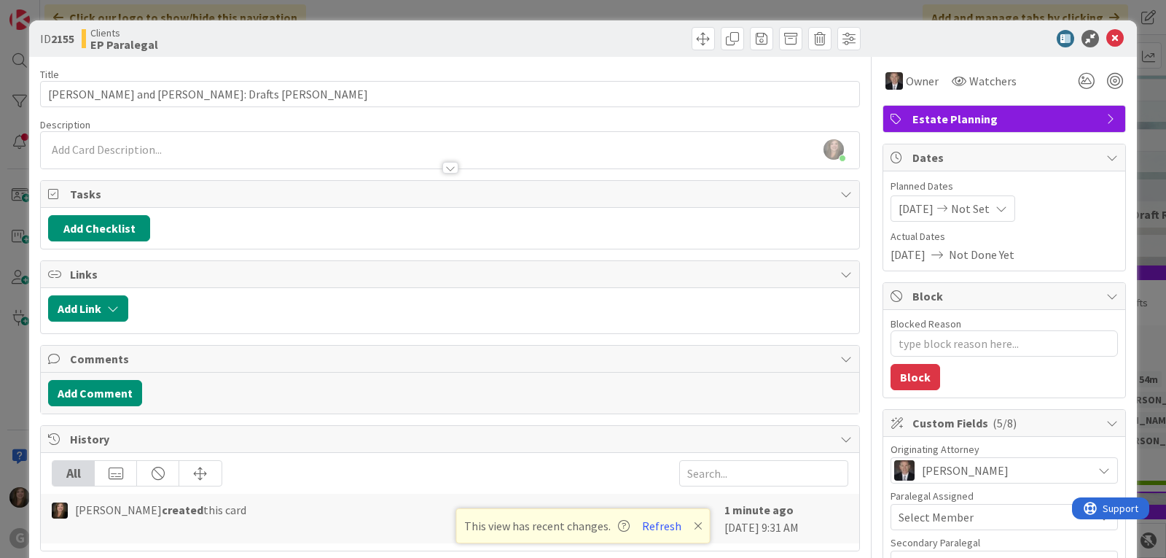
type textarea "x"
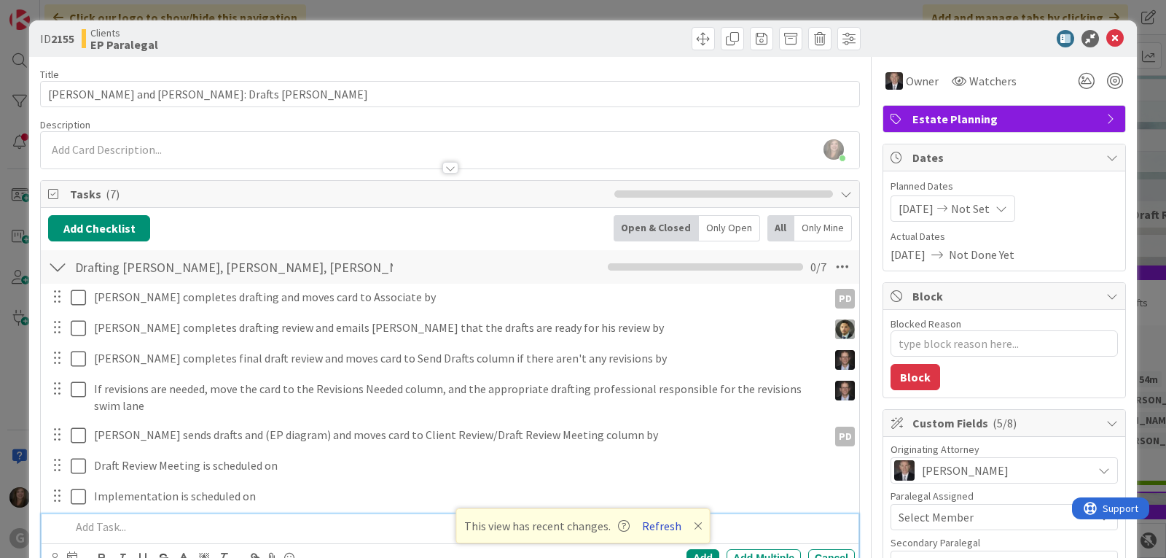
click at [664, 526] on button "Refresh" at bounding box center [662, 525] width 50 height 19
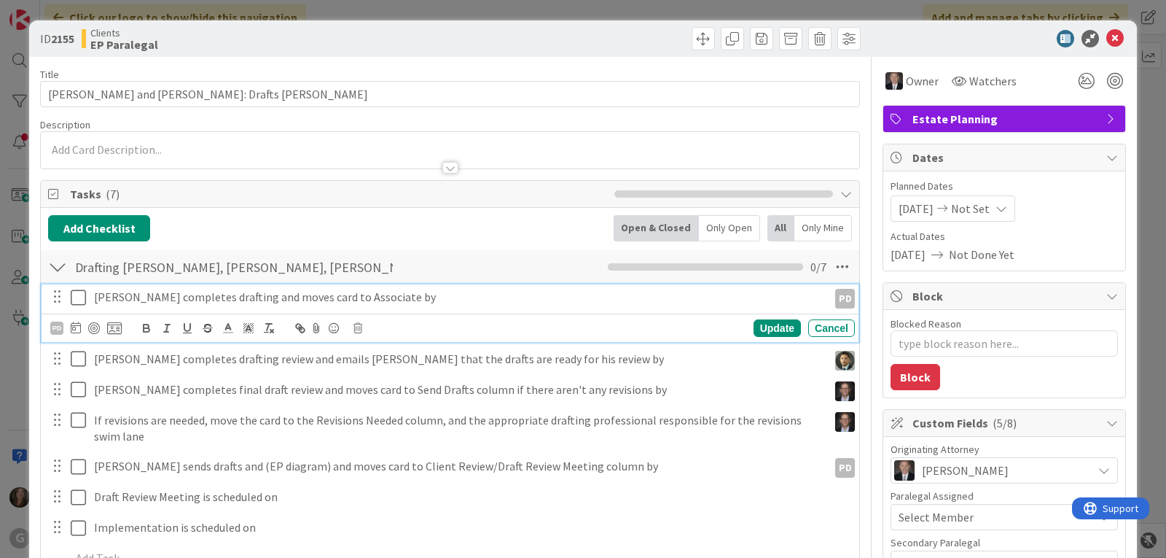
click at [233, 302] on p "[PERSON_NAME] completes drafting and moves card to Associate by" at bounding box center [458, 297] width 728 height 17
type textarea "x"
click at [75, 327] on icon at bounding box center [76, 327] width 10 height 12
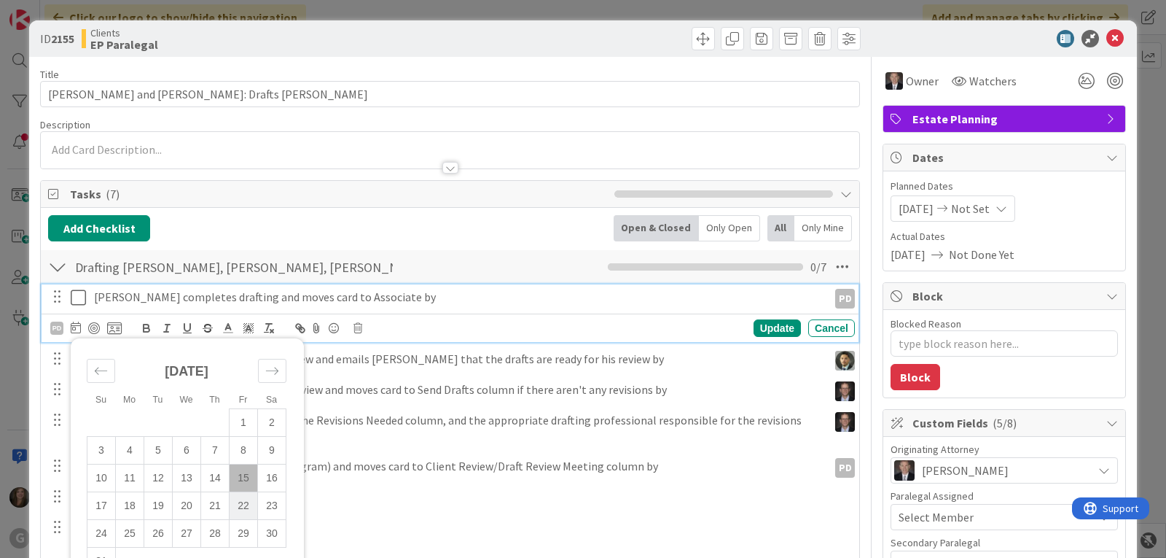
click at [249, 503] on td "22" at bounding box center [244, 505] width 28 height 28
type input "[DATE]"
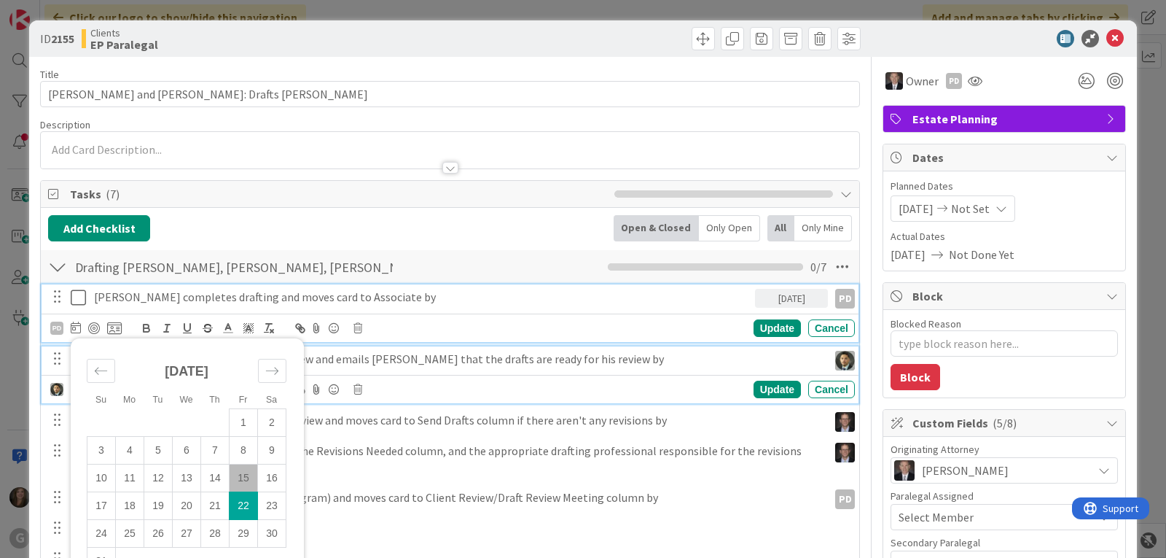
click at [391, 358] on p "[PERSON_NAME] completes drafting review and emails [PERSON_NAME] that the draft…" at bounding box center [458, 359] width 728 height 17
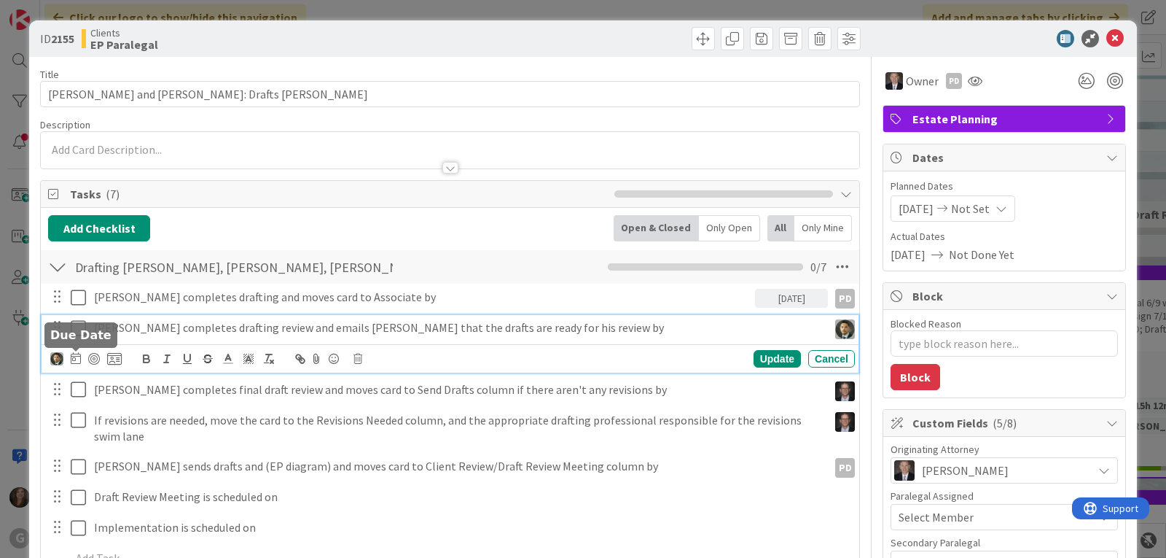
click at [74, 358] on icon at bounding box center [76, 358] width 10 height 12
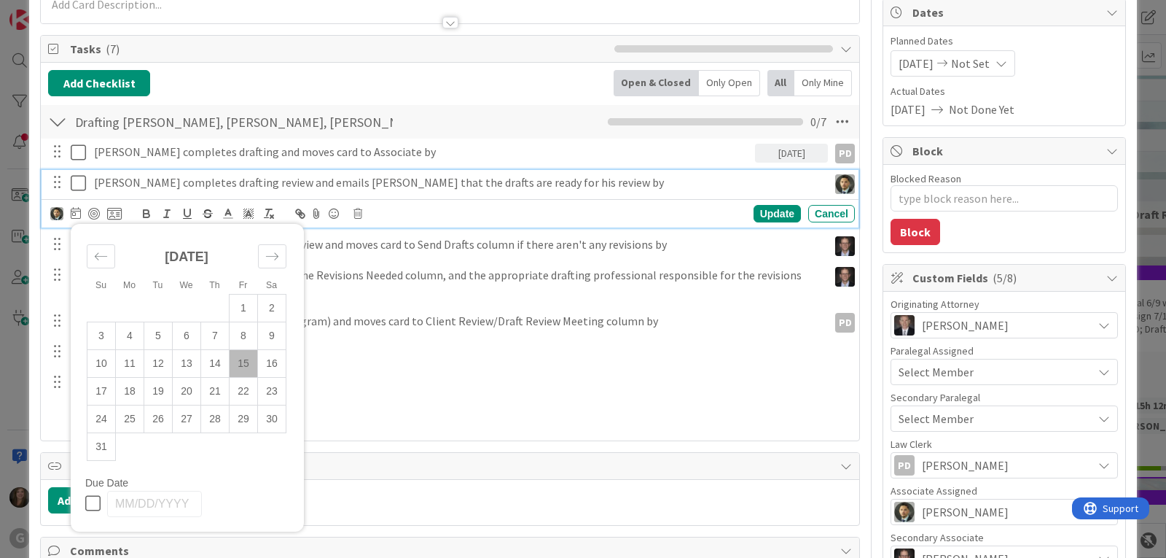
scroll to position [146, 0]
type textarea "x"
click at [184, 416] on td "27" at bounding box center [187, 418] width 28 height 28
type input "[DATE]"
type textarea "x"
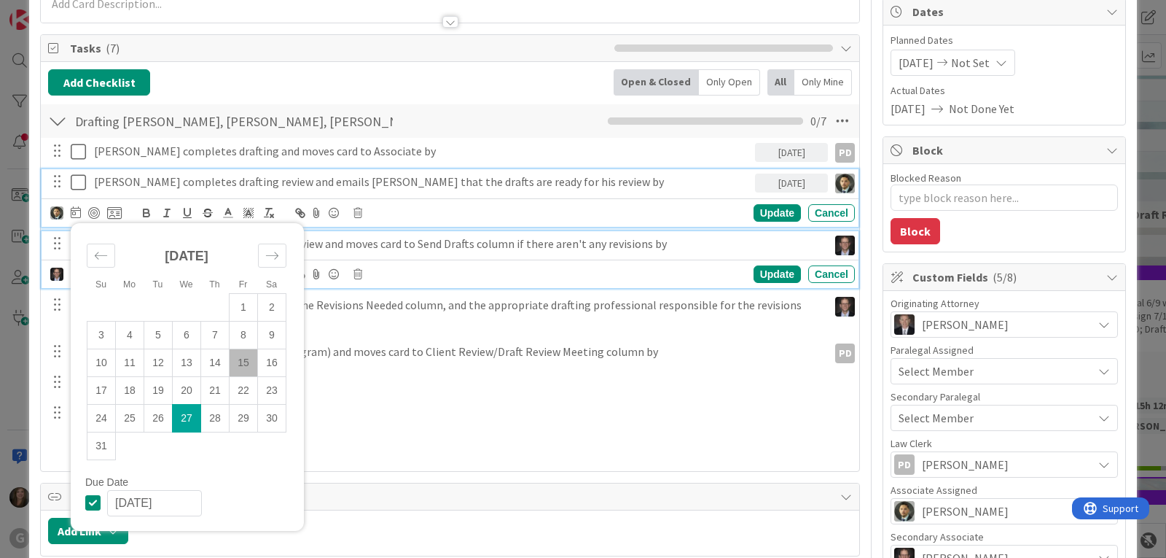
click at [378, 251] on p "[PERSON_NAME] completes final draft review and moves card to Send Drafts column…" at bounding box center [458, 243] width 728 height 17
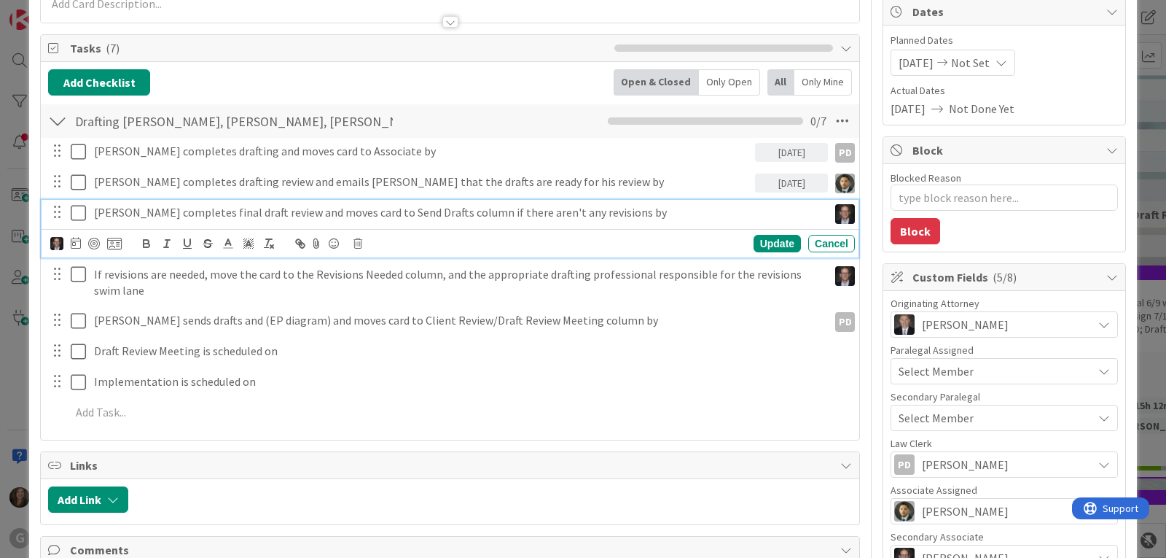
scroll to position [114, 0]
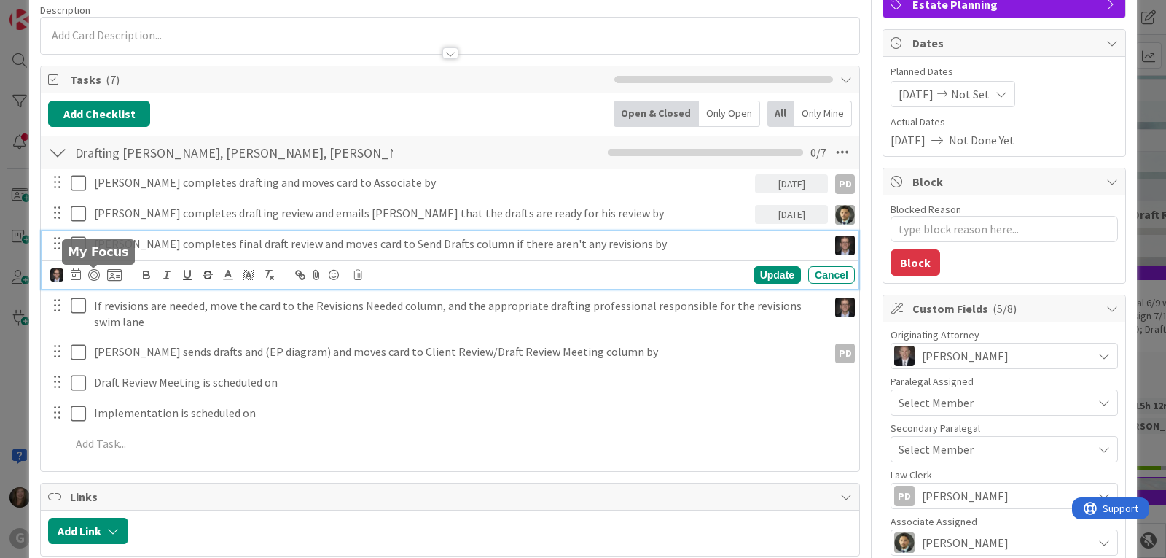
click at [76, 275] on icon at bounding box center [76, 274] width 10 height 12
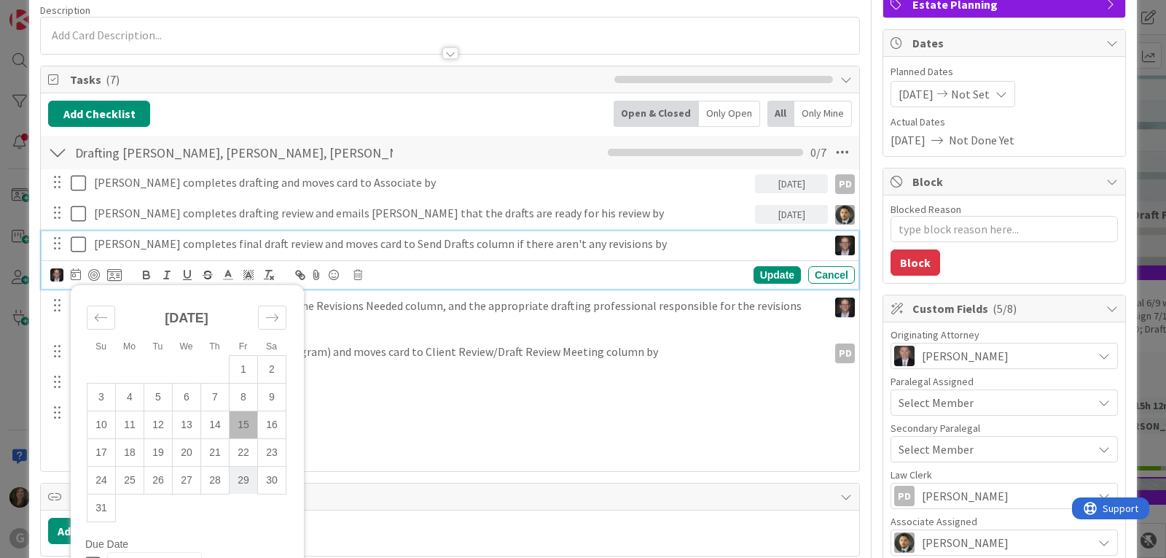
click at [236, 476] on td "29" at bounding box center [244, 480] width 28 height 28
type input "[DATE]"
type textarea "x"
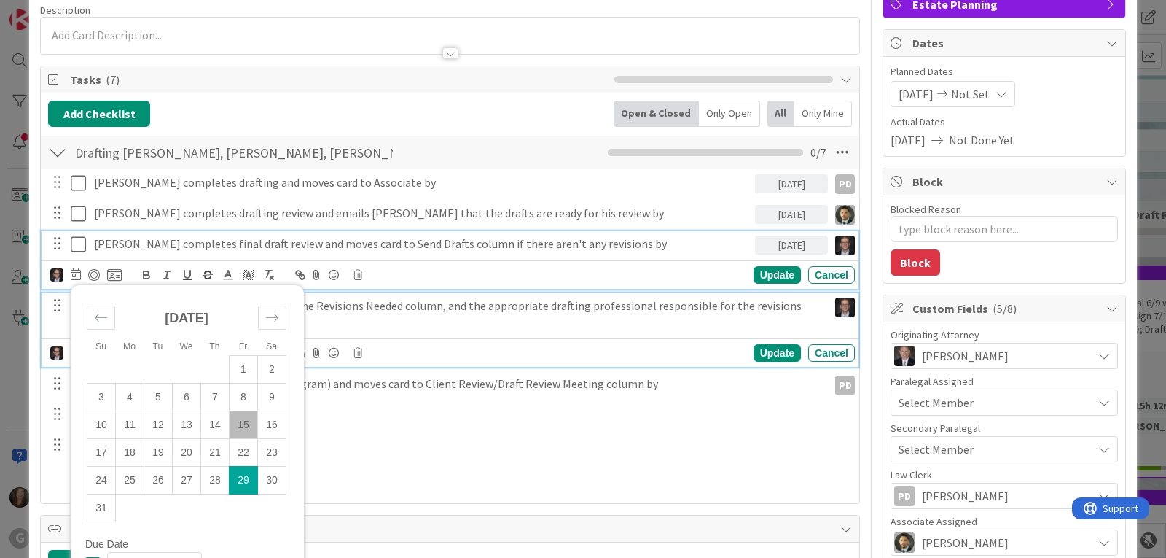
click at [383, 307] on p "If revisions are needed, move the card to the Revisions Needed column, and the …" at bounding box center [458, 313] width 728 height 33
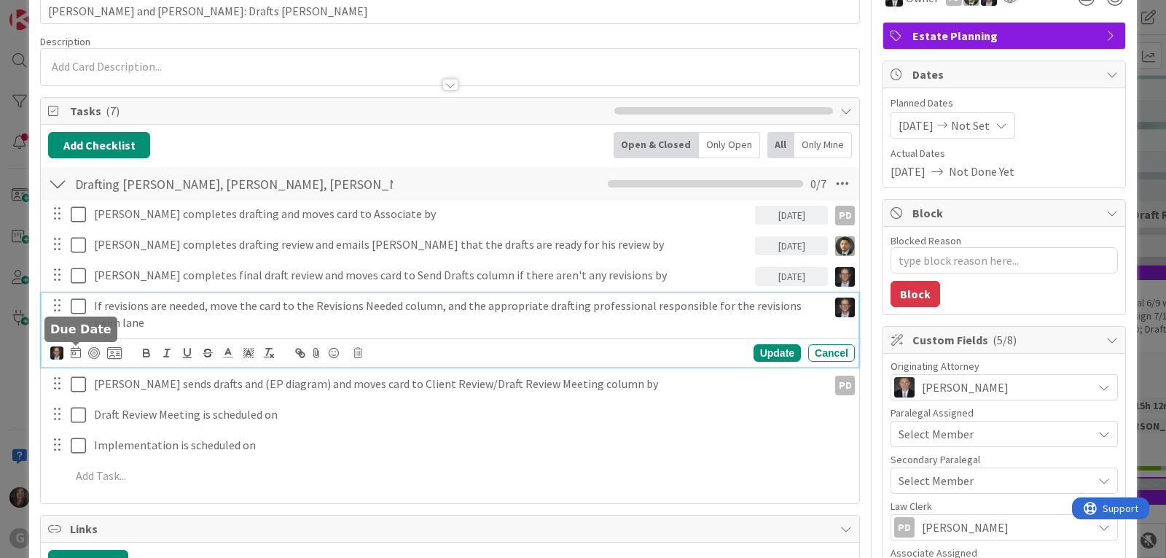
click at [77, 354] on icon at bounding box center [76, 352] width 10 height 12
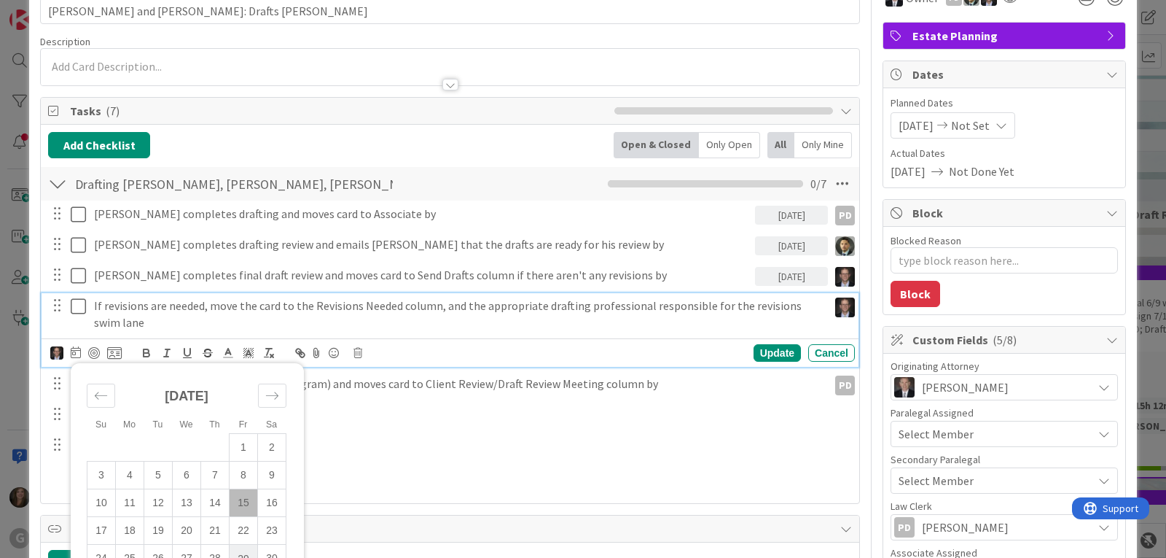
click at [249, 555] on td "29" at bounding box center [244, 559] width 28 height 28
type input "[DATE]"
type textarea "x"
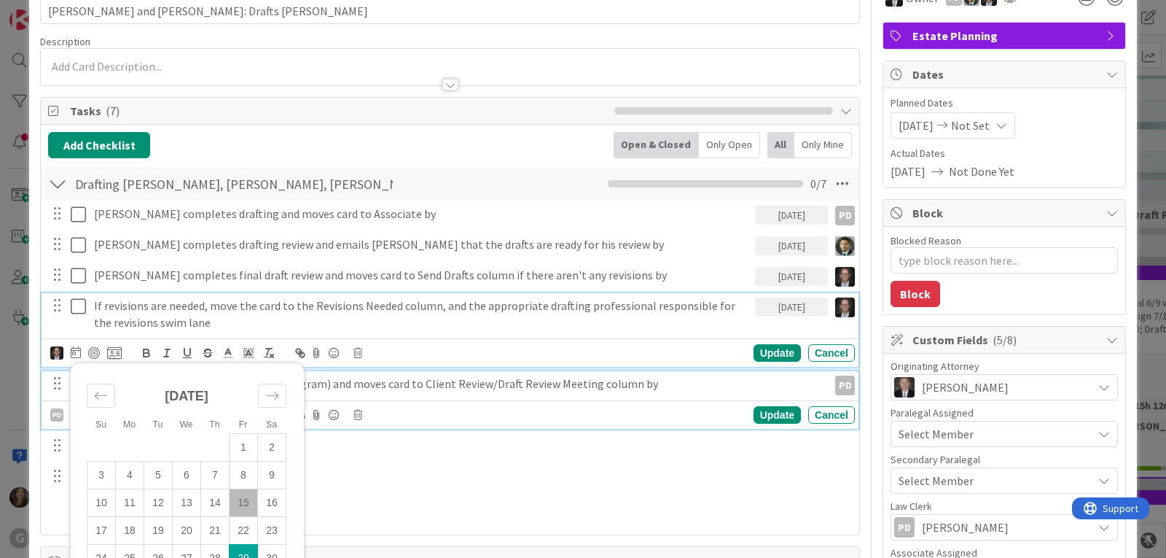
click at [433, 390] on p "[PERSON_NAME] sends drafts and (EP diagram) and moves card to Client Review/Dra…" at bounding box center [458, 383] width 728 height 17
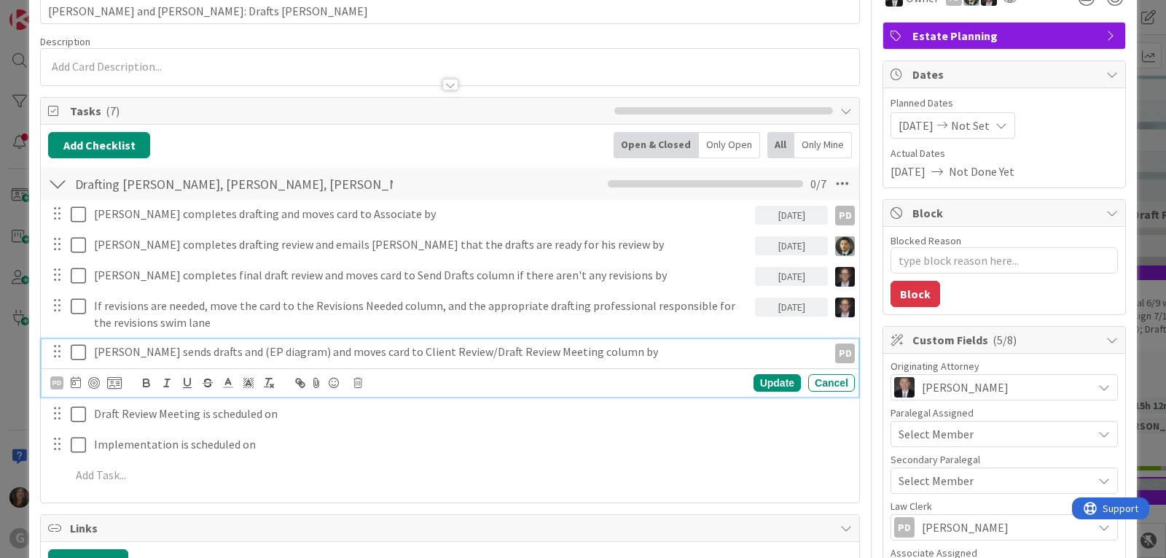
scroll to position [51, 0]
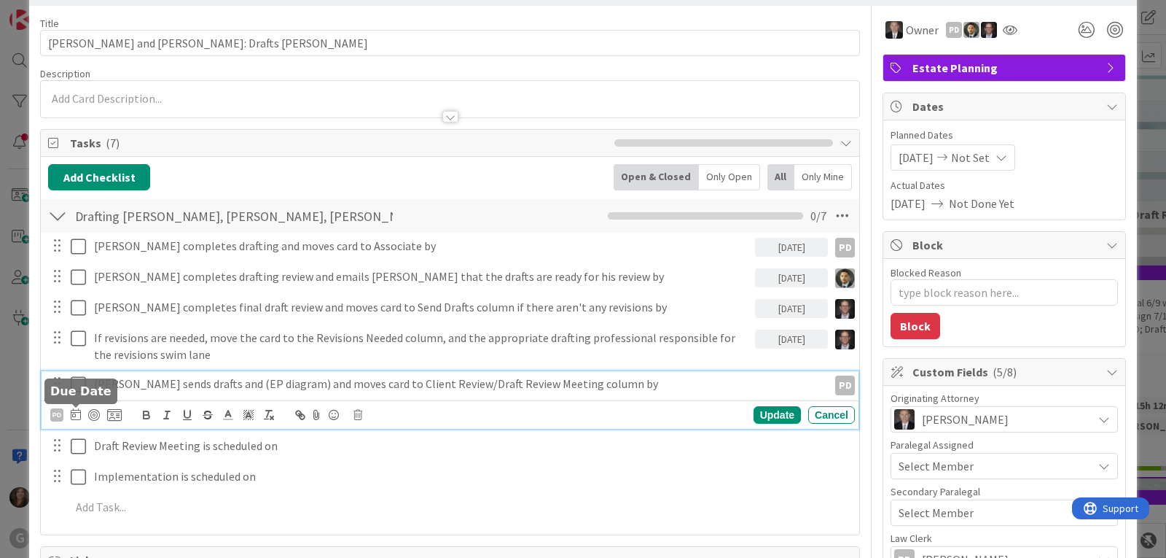
click at [79, 415] on icon at bounding box center [76, 414] width 10 height 12
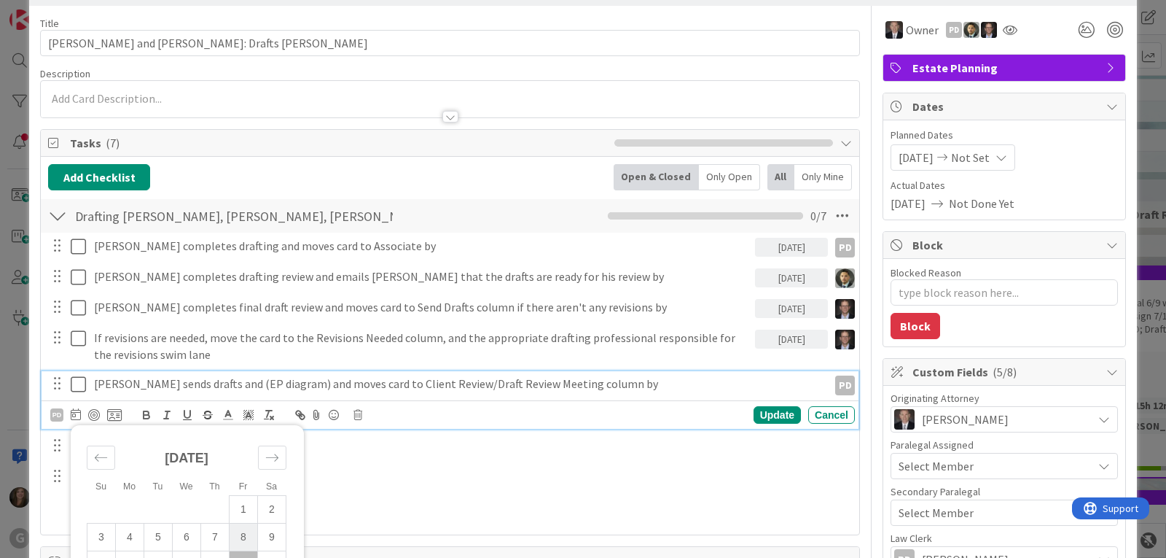
scroll to position [197, 0]
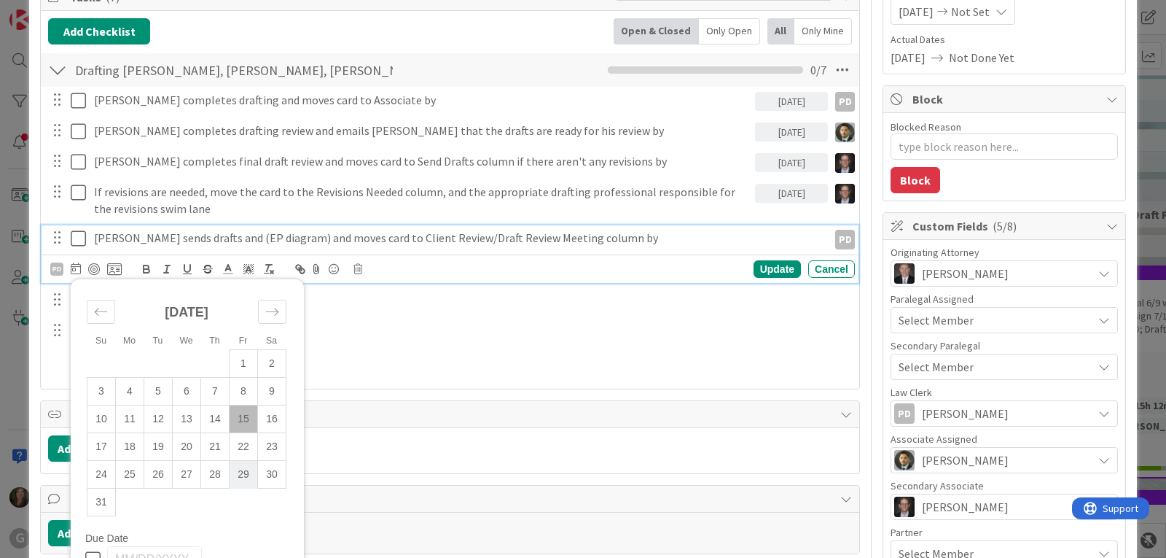
click at [247, 472] on td "29" at bounding box center [244, 475] width 28 height 28
type input "[DATE]"
click at [763, 265] on div "Update" at bounding box center [777, 268] width 47 height 17
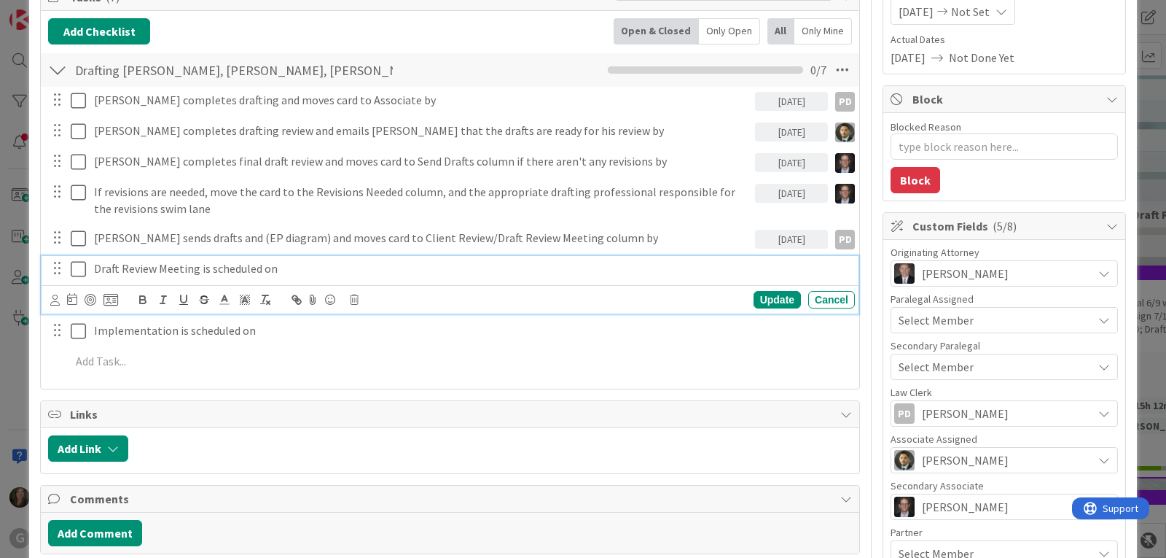
click at [183, 274] on p "Draft Review Meeting is scheduled on" at bounding box center [471, 268] width 755 height 17
click at [356, 303] on icon at bounding box center [354, 300] width 9 height 10
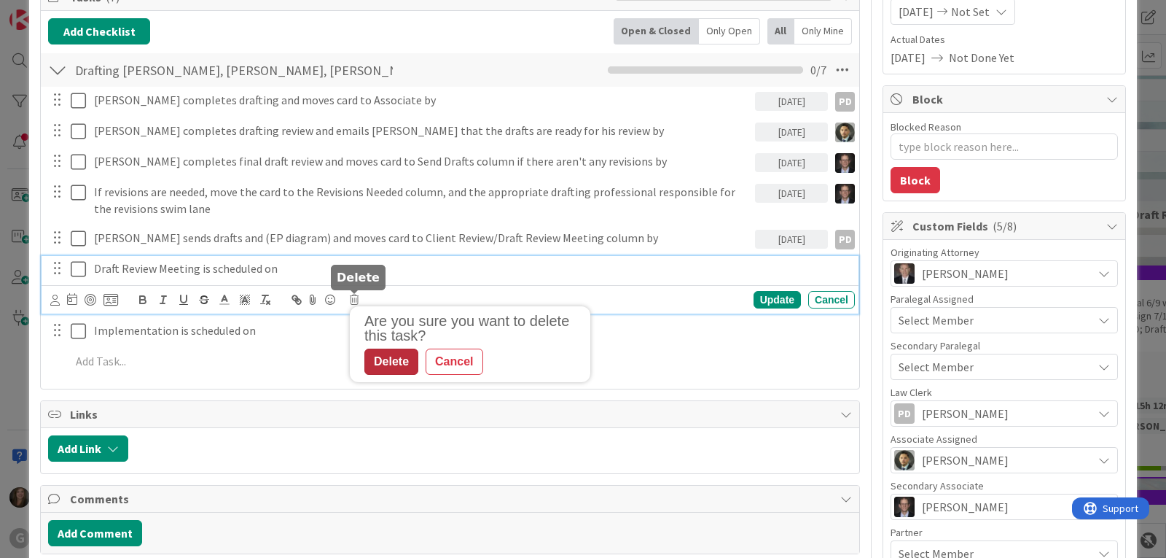
click at [384, 367] on div "Delete" at bounding box center [391, 361] width 54 height 26
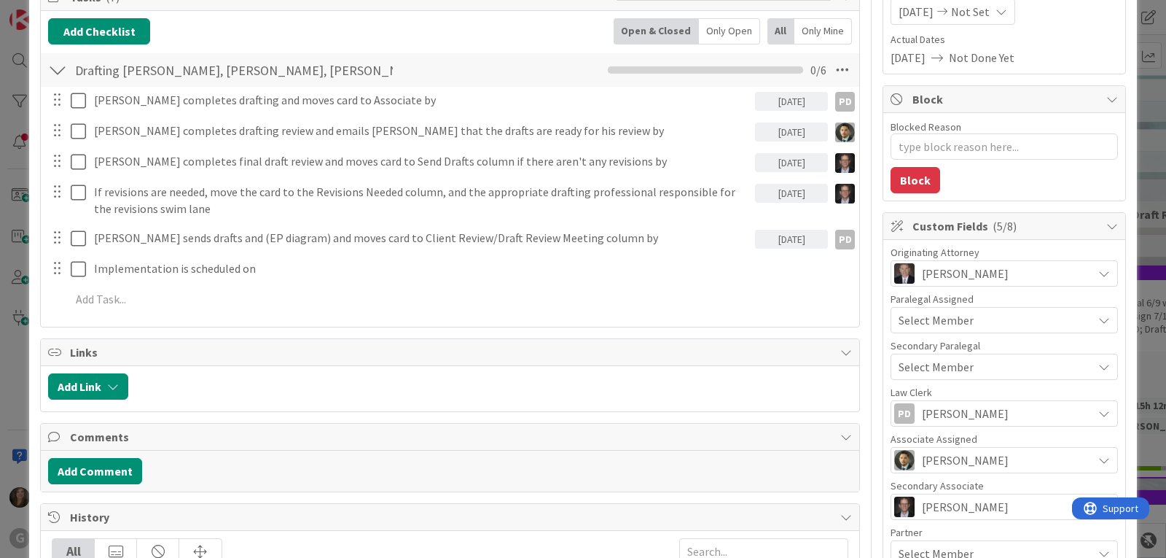
type textarea "x"
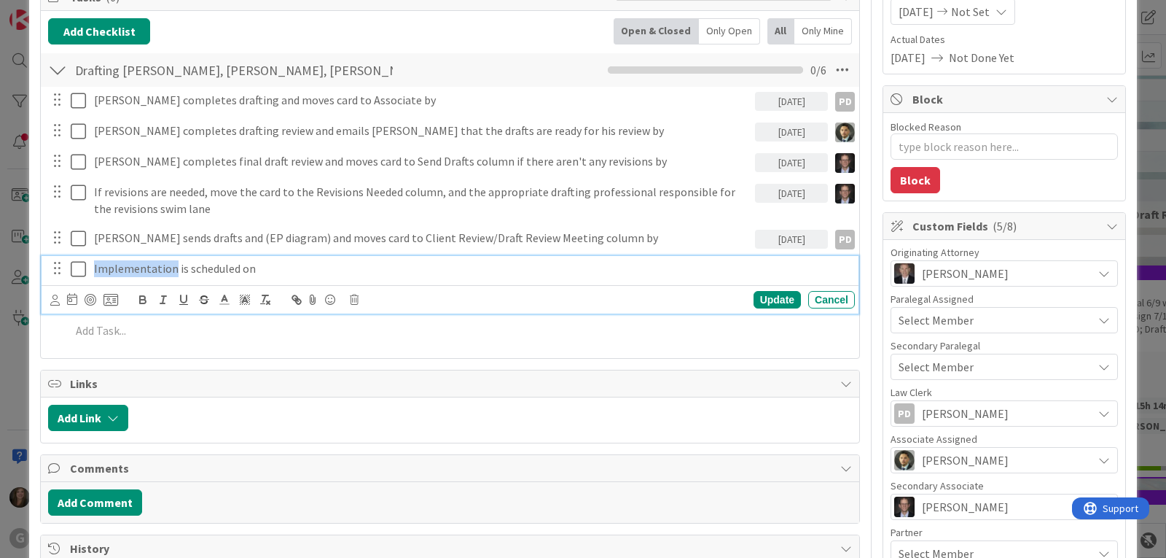
drag, startPoint x: 171, startPoint y: 271, endPoint x: 92, endPoint y: 261, distance: 79.4
click at [92, 261] on div "Implementation is scheduled on" at bounding box center [471, 269] width 767 height 26
click at [755, 300] on div "Update" at bounding box center [777, 299] width 47 height 17
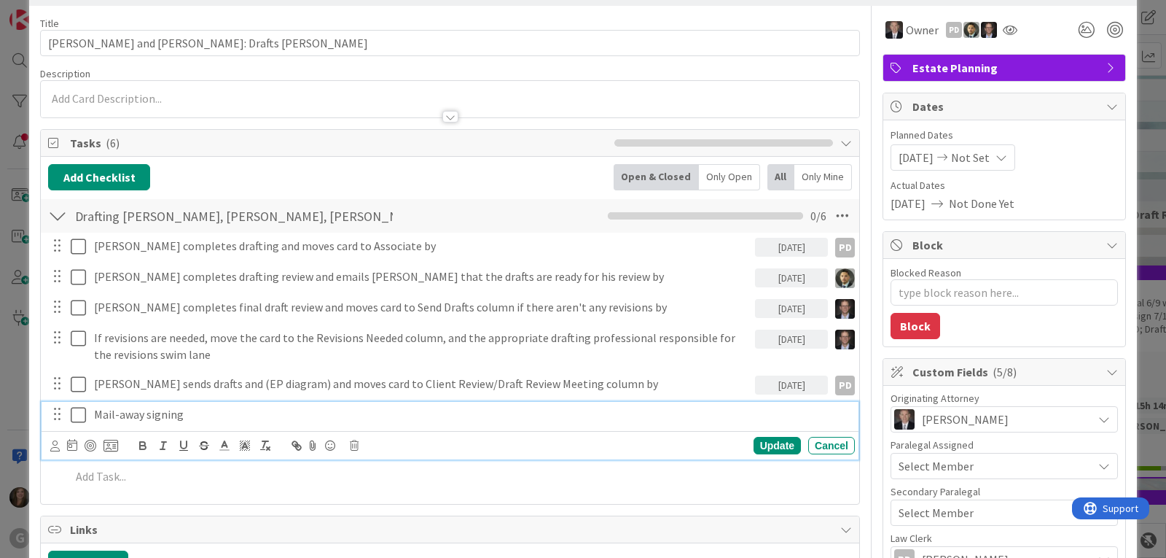
scroll to position [0, 0]
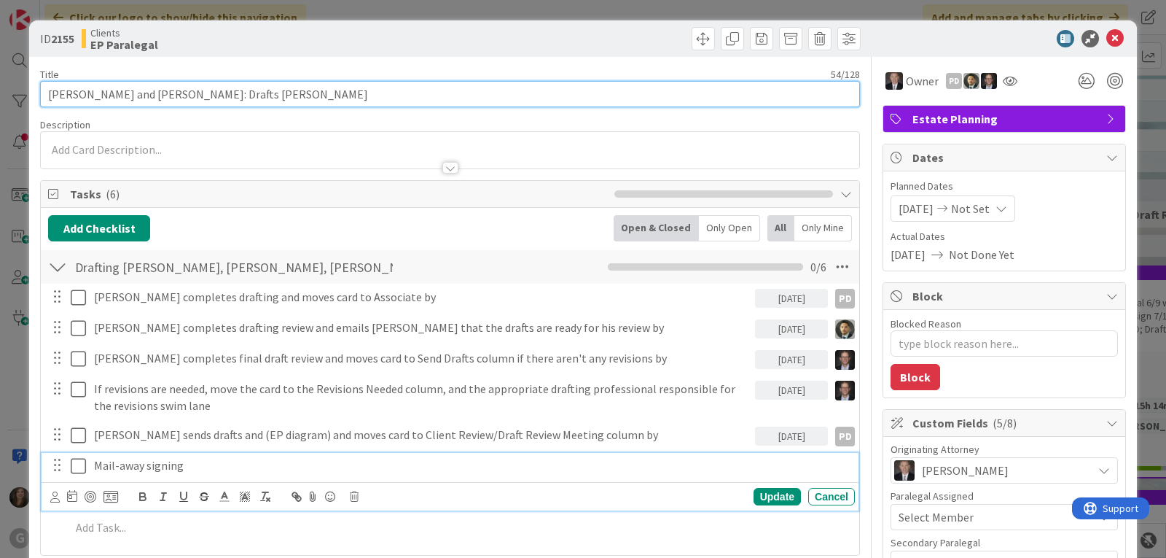
click at [320, 95] on input "[PERSON_NAME] and [PERSON_NAME]: Drafts [PERSON_NAME]" at bounding box center [450, 94] width 820 height 26
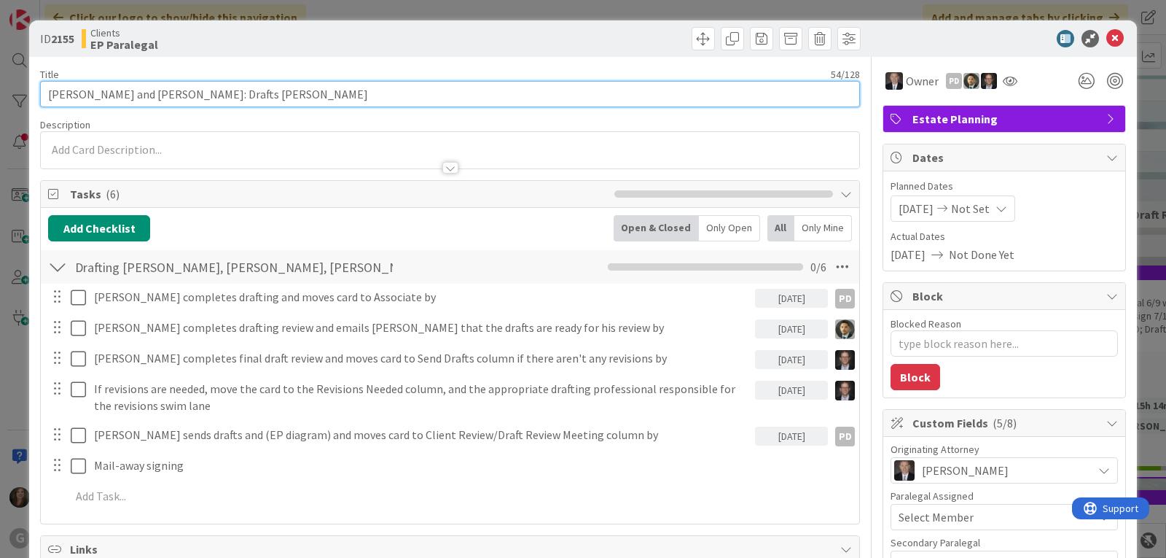
type textarea "x"
type input "[PERSON_NAME] and [PERSON_NAME]: Drafts [PERSON_NAME]: M"
type textarea "x"
type input "[PERSON_NAME] and [PERSON_NAME]: Drafts [PERSON_NAME]: Mail"
type textarea "x"
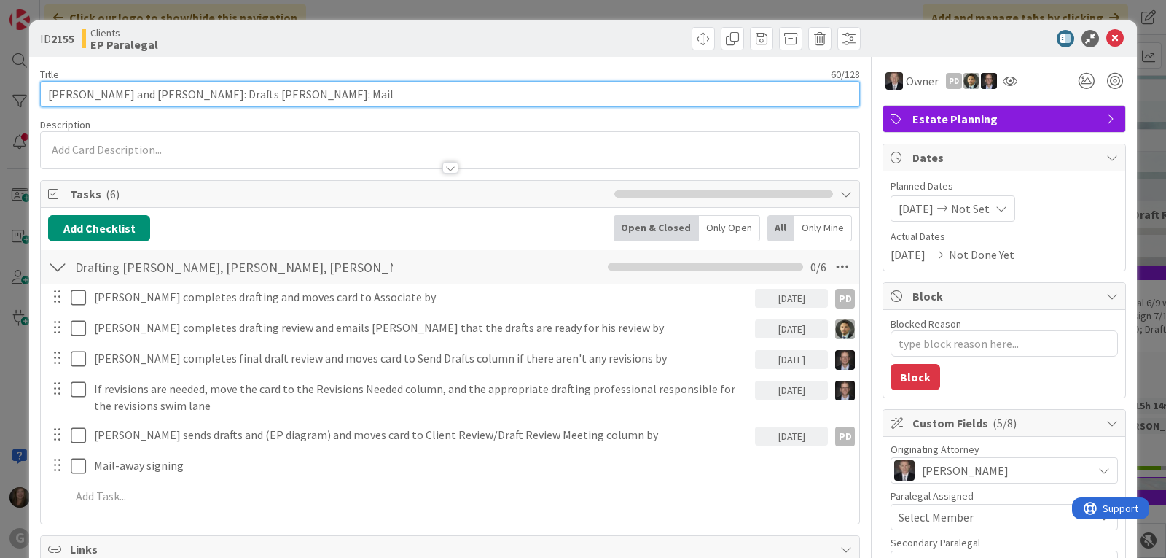
type input "[PERSON_NAME] and [PERSON_NAME]: Drafts [PERSON_NAME]: Mail-"
type textarea "x"
type input "[PERSON_NAME] and [PERSON_NAME]: Drafts [PERSON_NAME]: Mail-A"
type textarea "x"
type input "[PERSON_NAME] and [PERSON_NAME]: Drafts [PERSON_NAME]: Mail-Awa"
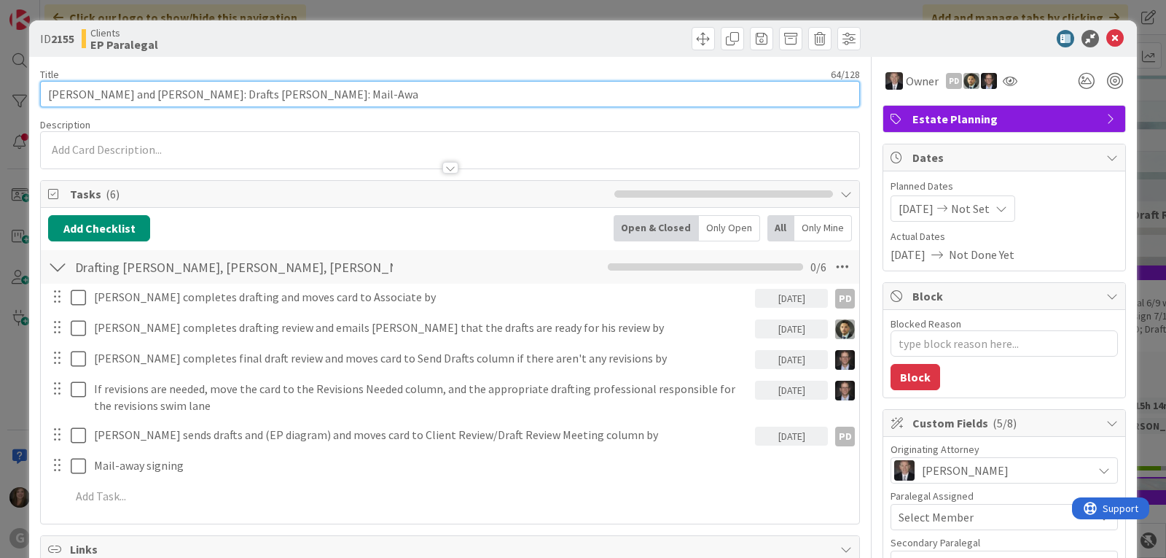
type textarea "x"
type input "[PERSON_NAME] and [PERSON_NAME]: Drafts [PERSON_NAME]: Mail-Away Signing"
type textarea "x"
type input "[PERSON_NAME] and [PERSON_NAME]: Drafts [PERSON_NAME]: Mail-Away Signing"
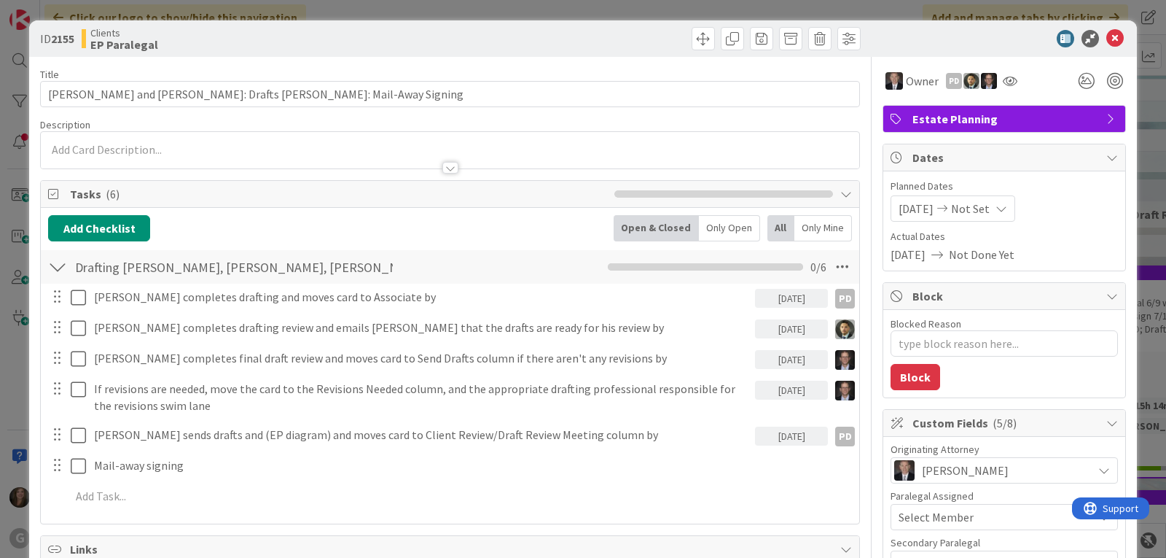
type textarea "x"
